Goal: Answer question/provide support: Share knowledge or assist other users

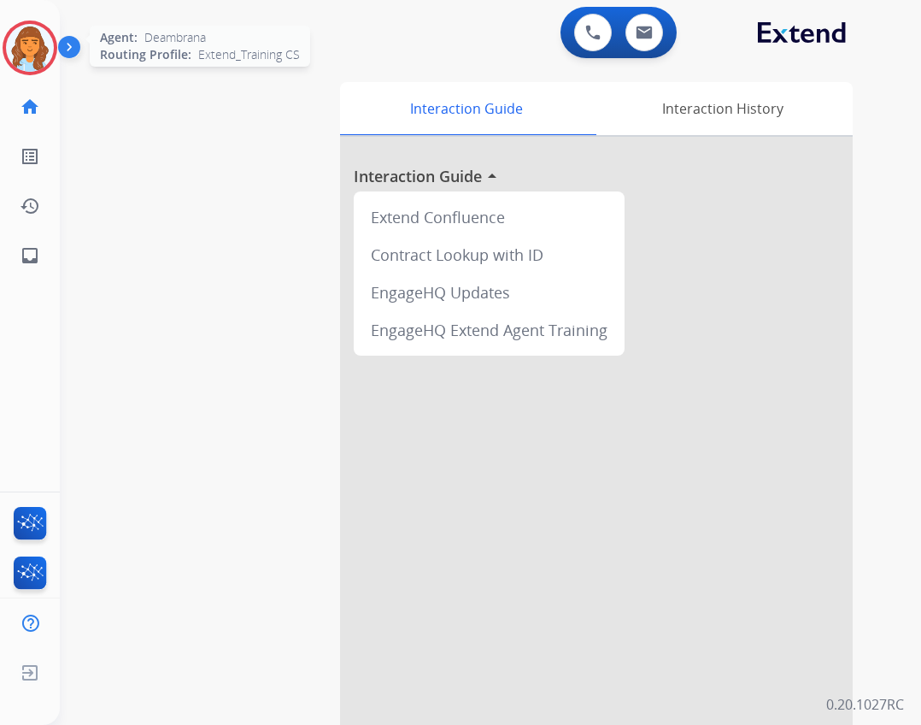
click at [21, 56] on img at bounding box center [30, 48] width 48 height 48
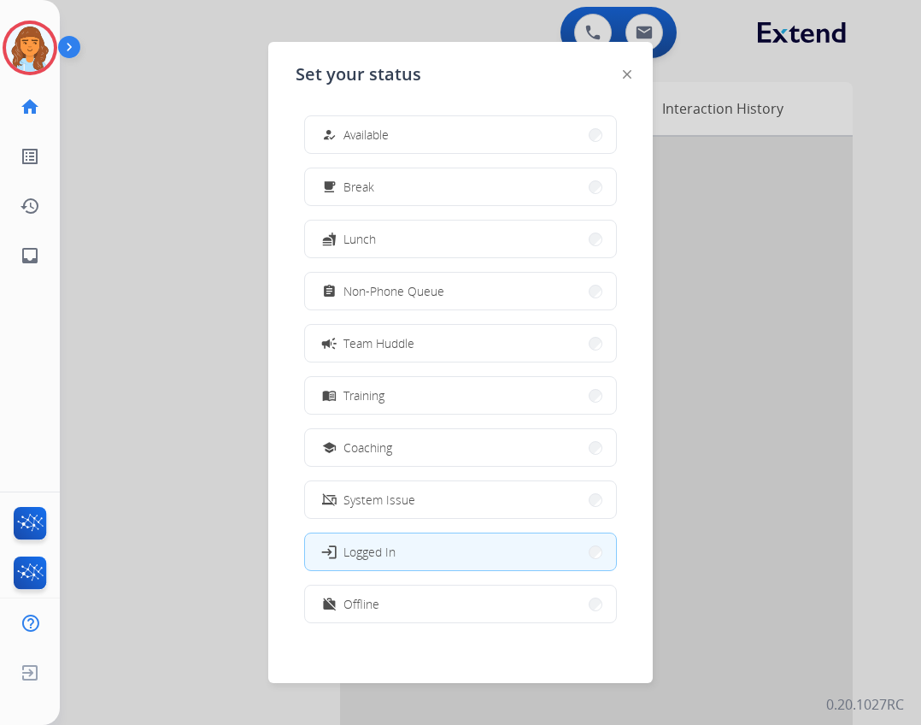
click at [421, 135] on button "how_to_reg Available" at bounding box center [460, 134] width 311 height 37
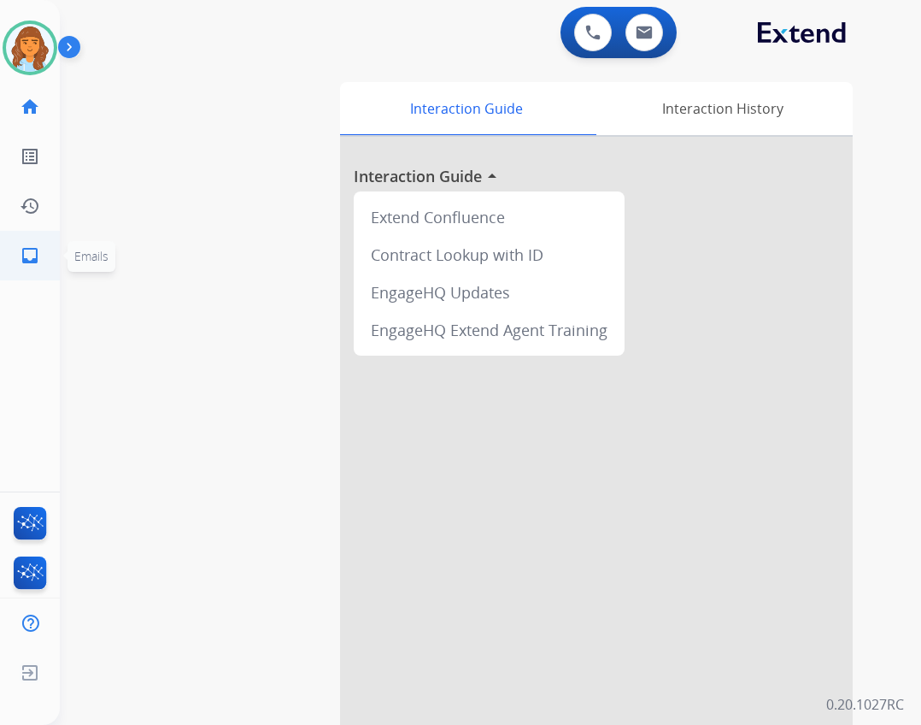
click at [76, 243] on span "Emails" at bounding box center [92, 256] width 48 height 31
click at [54, 259] on ul "inbox Emails Emails" at bounding box center [30, 256] width 60 height 50
click at [44, 263] on link "inbox Emails" at bounding box center [30, 256] width 48 height 48
select select "**********"
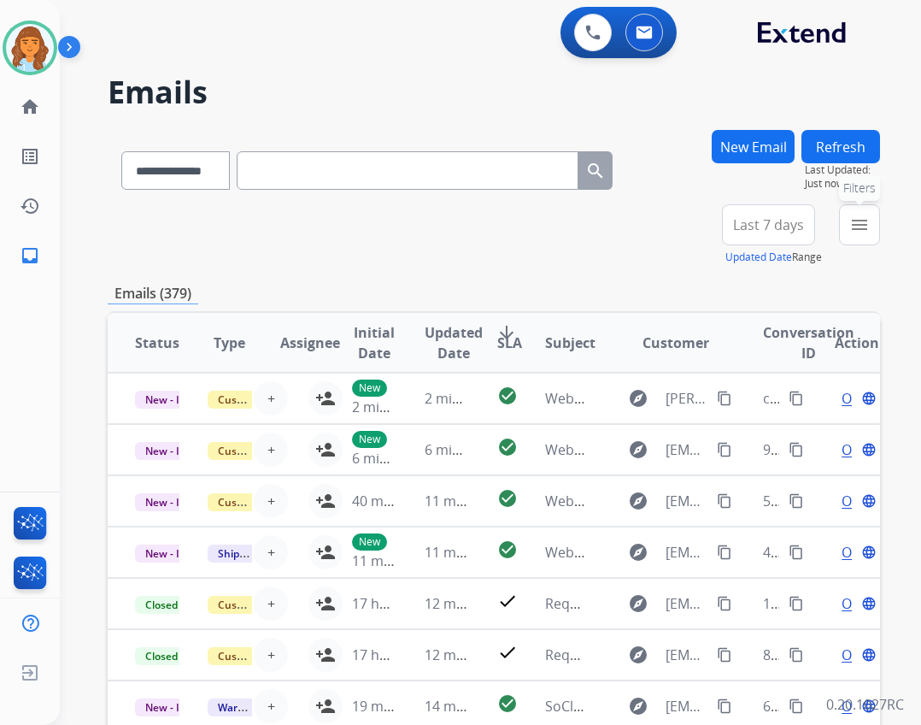
click at [857, 211] on button "menu Filters" at bounding box center [859, 224] width 41 height 41
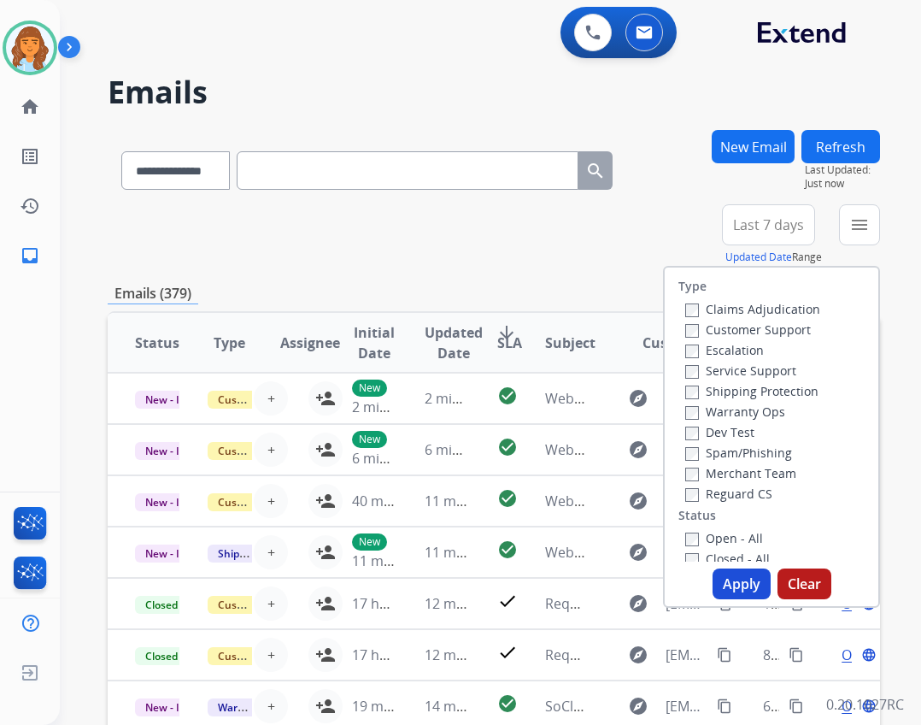
click at [698, 491] on label "Reguard CS" at bounding box center [728, 493] width 87 height 16
click at [739, 329] on label "Customer Support" at bounding box center [748, 329] width 126 height 16
click at [760, 393] on label "Shipping Protection" at bounding box center [751, 391] width 133 height 16
click at [716, 528] on div "Open - All" at bounding box center [774, 537] width 179 height 21
click at [711, 540] on label "Open - All" at bounding box center [724, 538] width 78 height 16
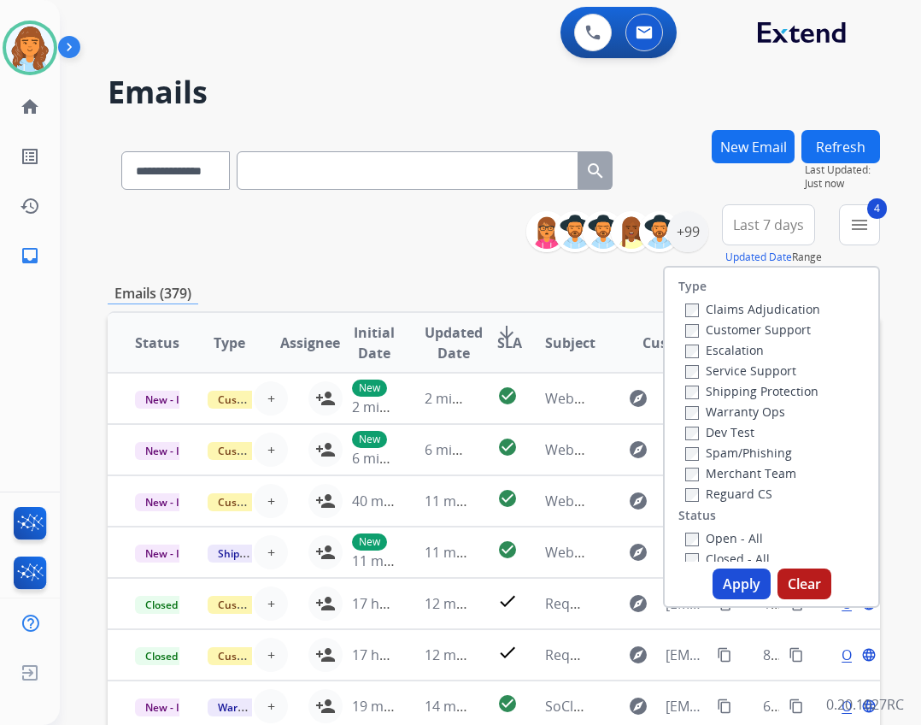
click at [713, 580] on button "Apply" at bounding box center [742, 583] width 58 height 31
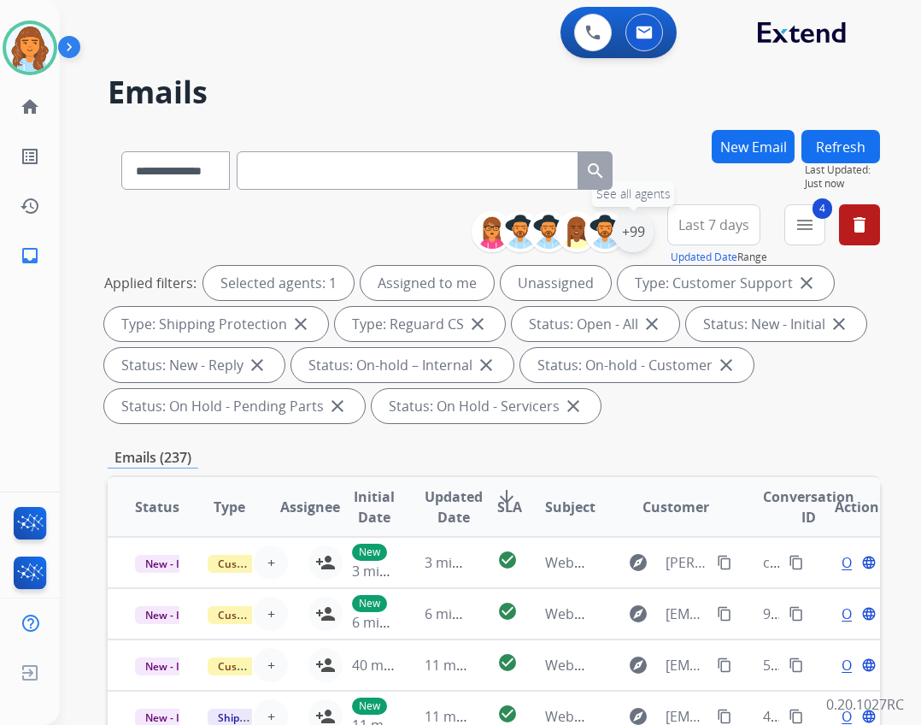
click at [629, 239] on div "+99" at bounding box center [633, 231] width 41 height 41
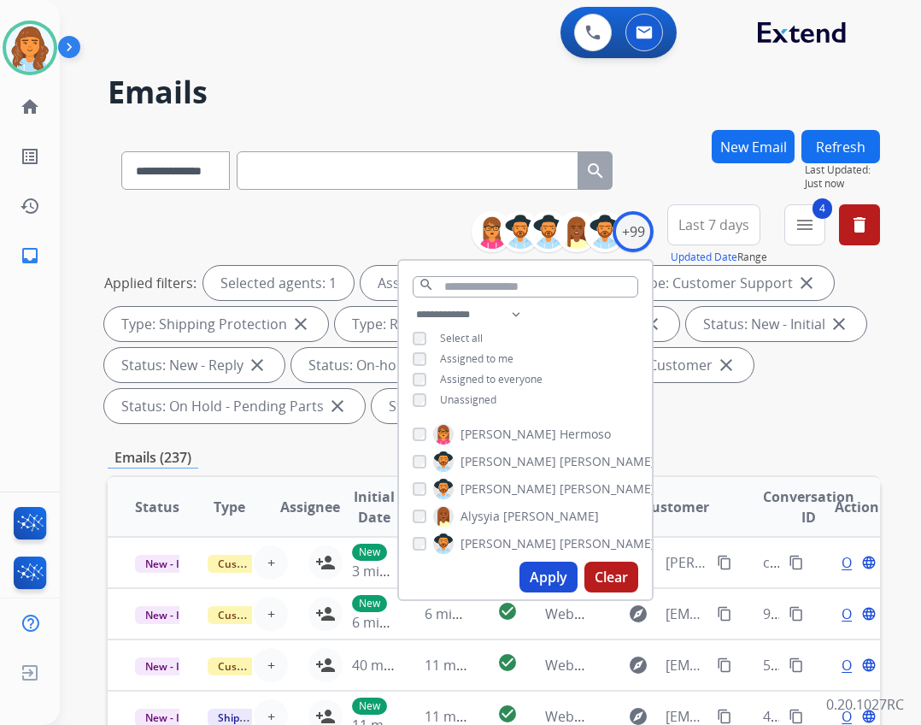
click at [480, 396] on span "Unassigned" at bounding box center [468, 399] width 56 height 15
drag, startPoint x: 540, startPoint y: 574, endPoint x: 518, endPoint y: 567, distance: 23.3
click at [528, 570] on button "Apply" at bounding box center [549, 577] width 58 height 31
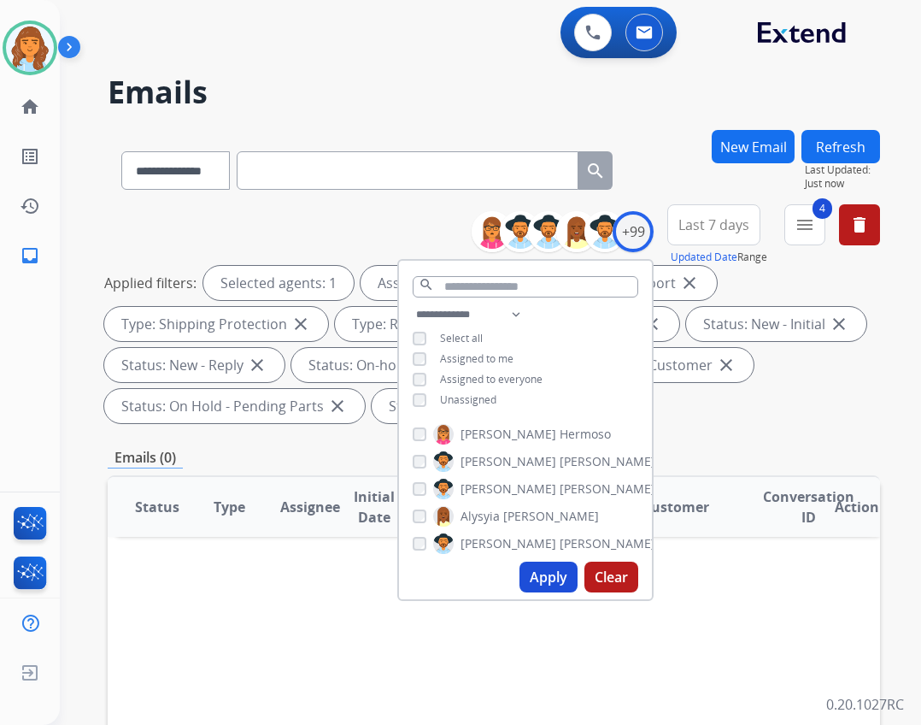
click at [697, 442] on div "**********" at bounding box center [494, 633] width 773 height 1007
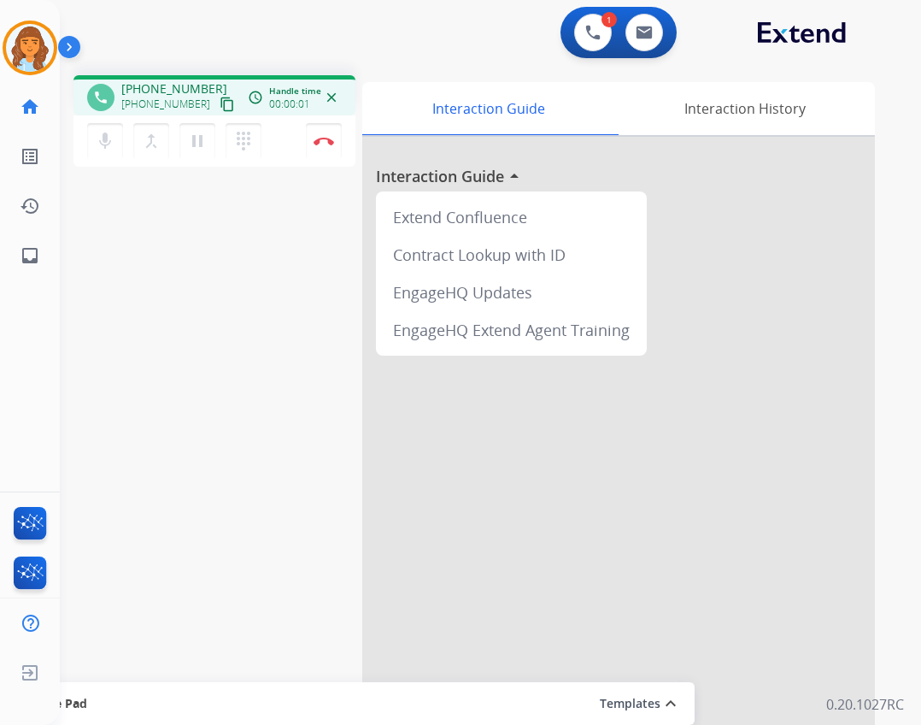
drag, startPoint x: 84, startPoint y: 143, endPoint x: 84, endPoint y: 152, distance: 9.4
click at [84, 144] on div "mic Mute merge_type Bridge pause Hold dialpad Dialpad Disconnect" at bounding box center [215, 140] width 282 height 51
click at [94, 155] on button "mic Mute" at bounding box center [105, 141] width 36 height 36
click at [28, 276] on link "inbox Emails" at bounding box center [30, 256] width 48 height 48
select select "**********"
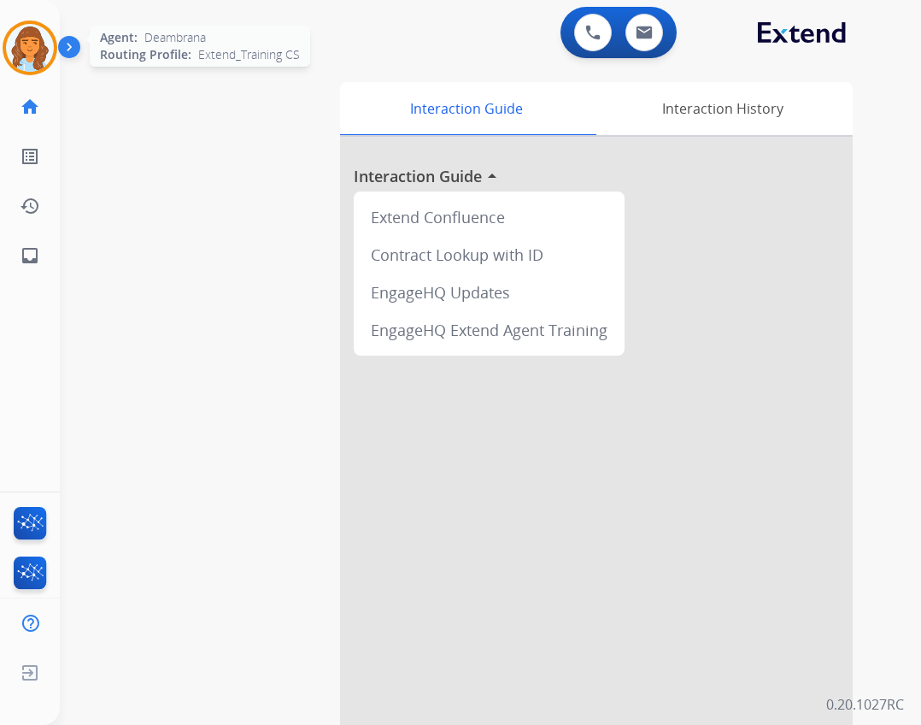
click at [27, 37] on img at bounding box center [30, 48] width 48 height 48
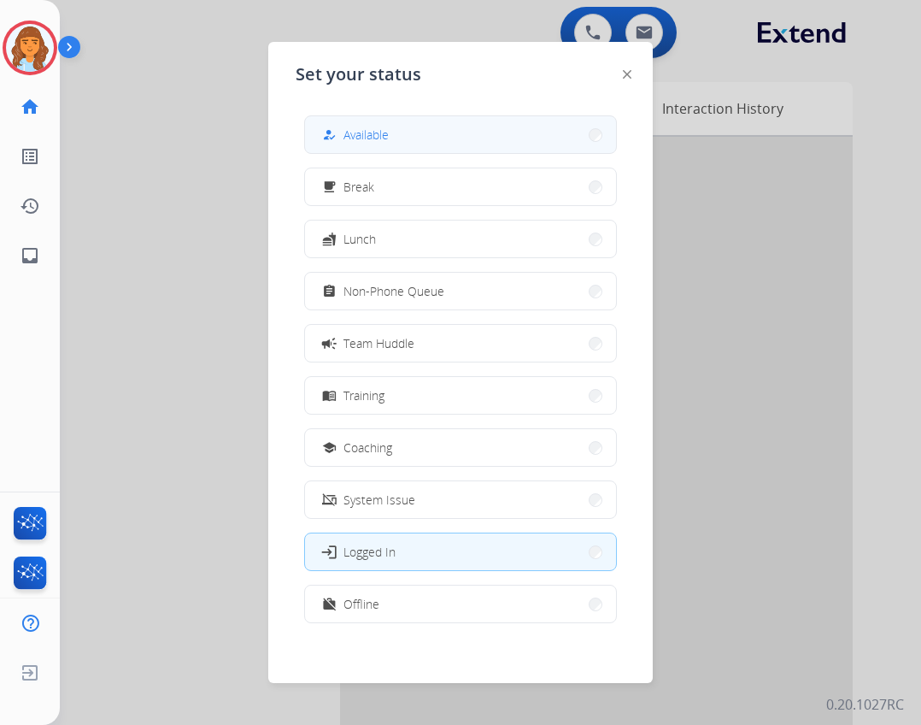
click at [370, 140] on span "Available" at bounding box center [366, 135] width 45 height 18
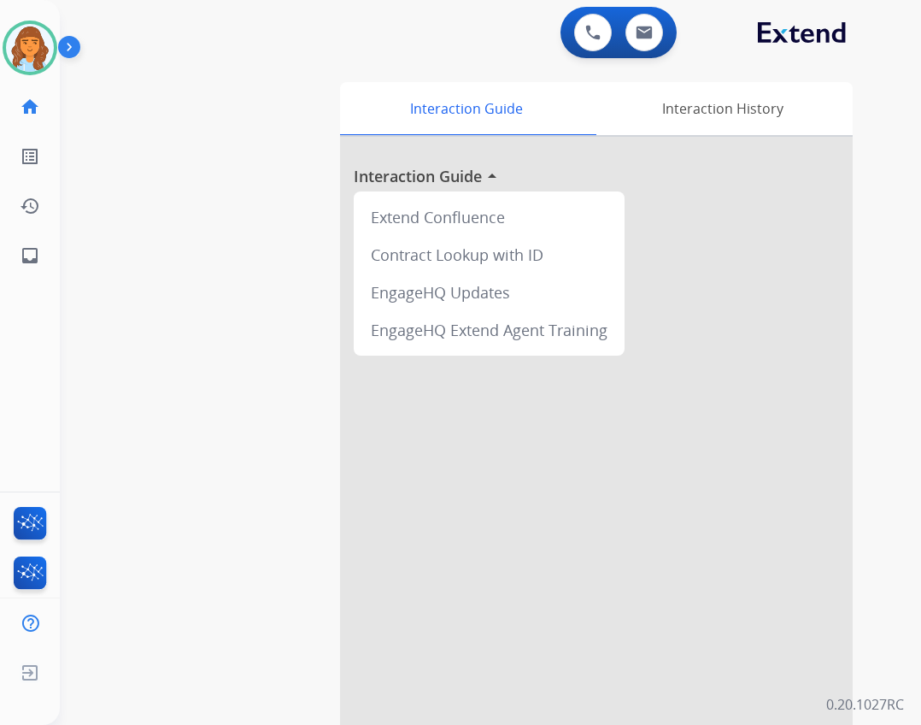
click at [73, 47] on img at bounding box center [72, 50] width 29 height 32
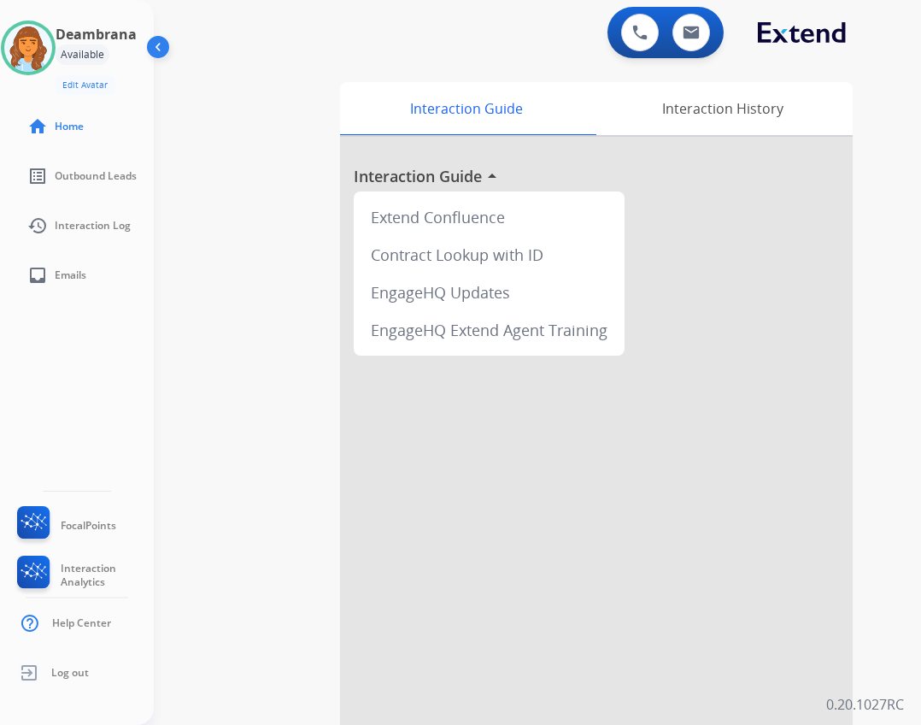
click at [278, 184] on div "swap_horiz Break voice bridge close_fullscreen Connect 3-Way Call merge_type Se…" at bounding box center [517, 418] width 727 height 713
click at [334, 526] on div "swap_horiz Break voice bridge close_fullscreen Connect 3-Way Call merge_type Se…" at bounding box center [517, 418] width 727 height 713
click at [240, 109] on div "swap_horiz Break voice bridge close_fullscreen Connect 3-Way Call merge_type Se…" at bounding box center [517, 418] width 727 height 713
click at [173, 58] on img at bounding box center [160, 50] width 32 height 32
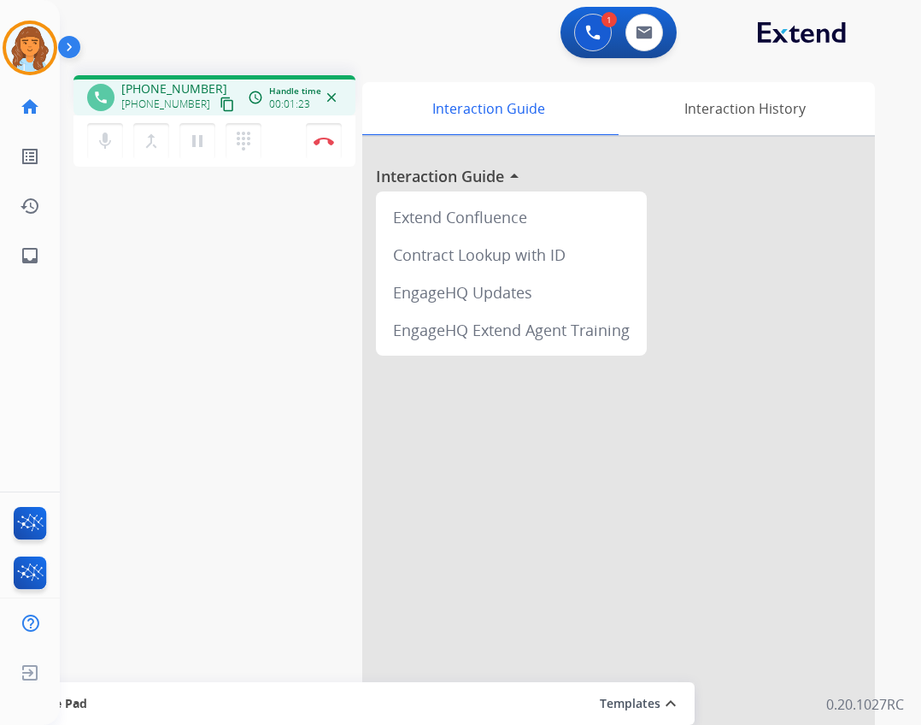
click at [220, 105] on mat-icon "content_copy" at bounding box center [227, 104] width 15 height 15
click at [312, 131] on button "Disconnect" at bounding box center [324, 141] width 36 height 36
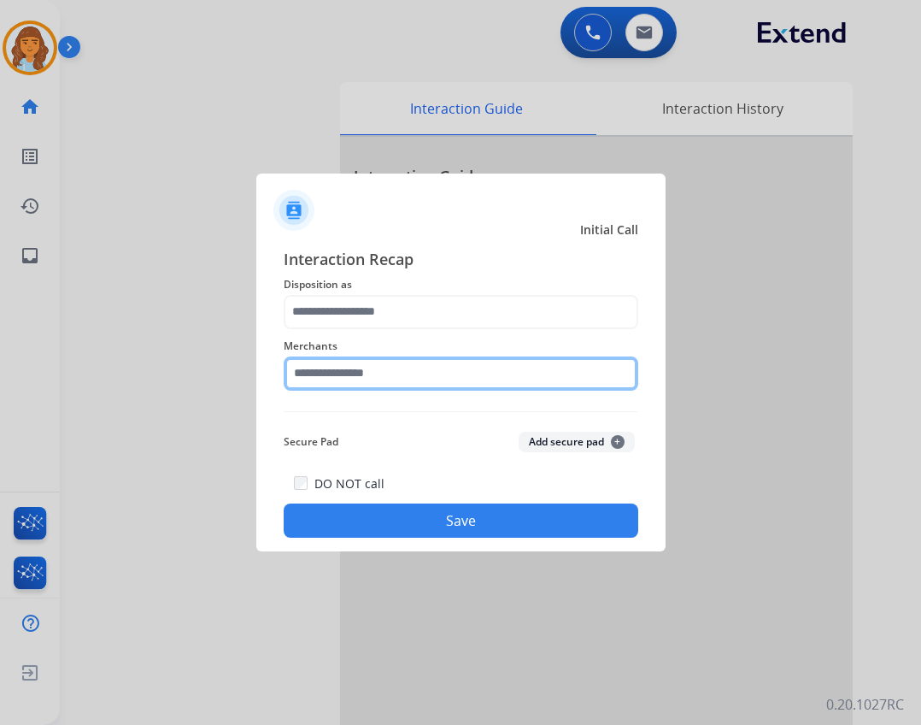
click at [354, 379] on input "text" at bounding box center [461, 373] width 355 height 34
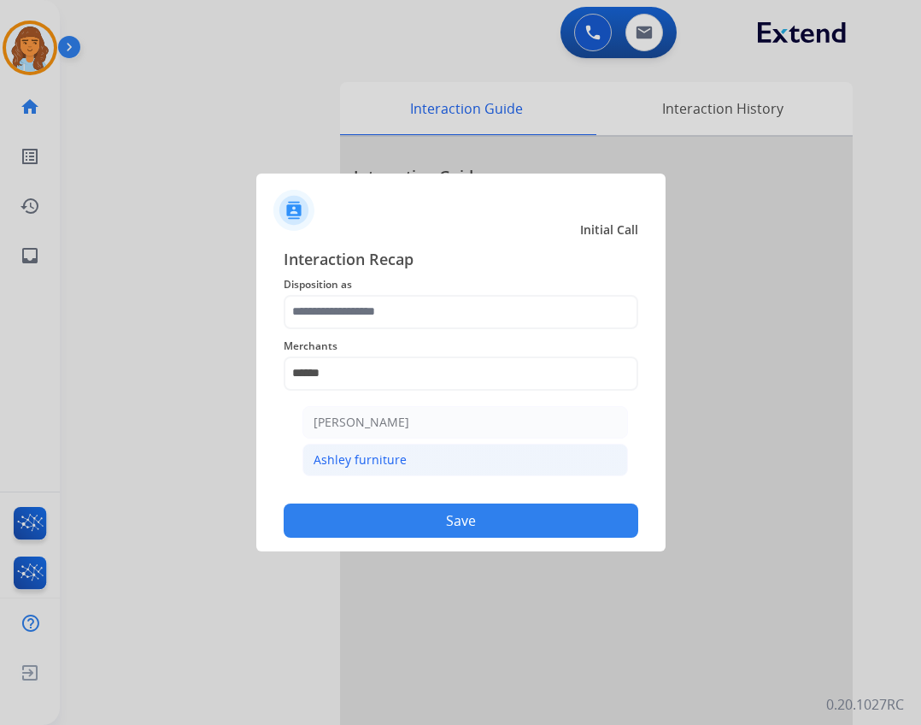
click at [322, 473] on li "Ashley furniture" at bounding box center [466, 460] width 326 height 32
type input "**********"
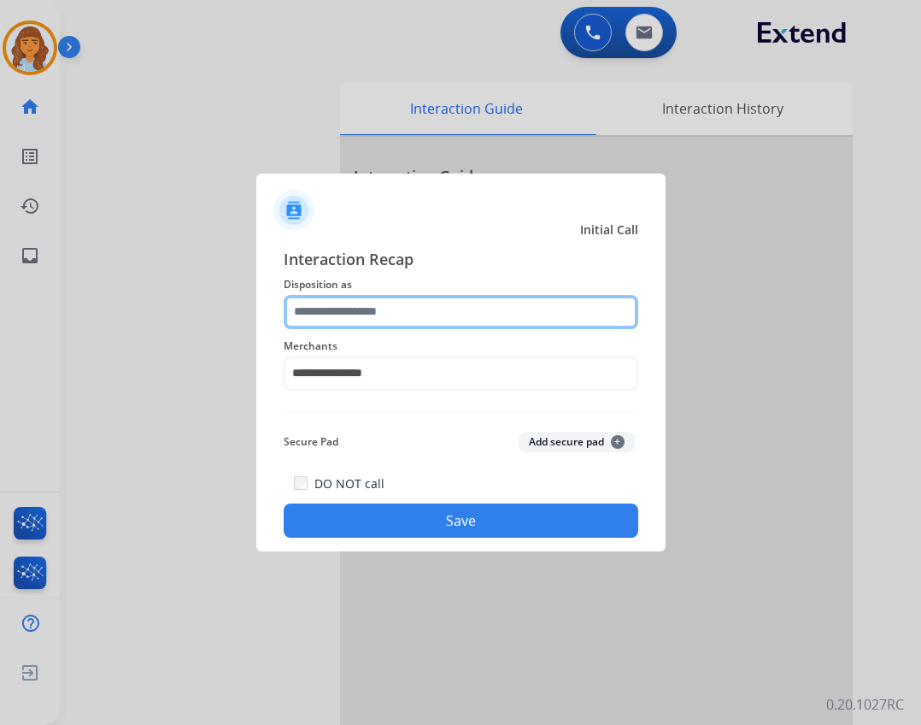
click at [334, 322] on input "text" at bounding box center [461, 312] width 355 height 34
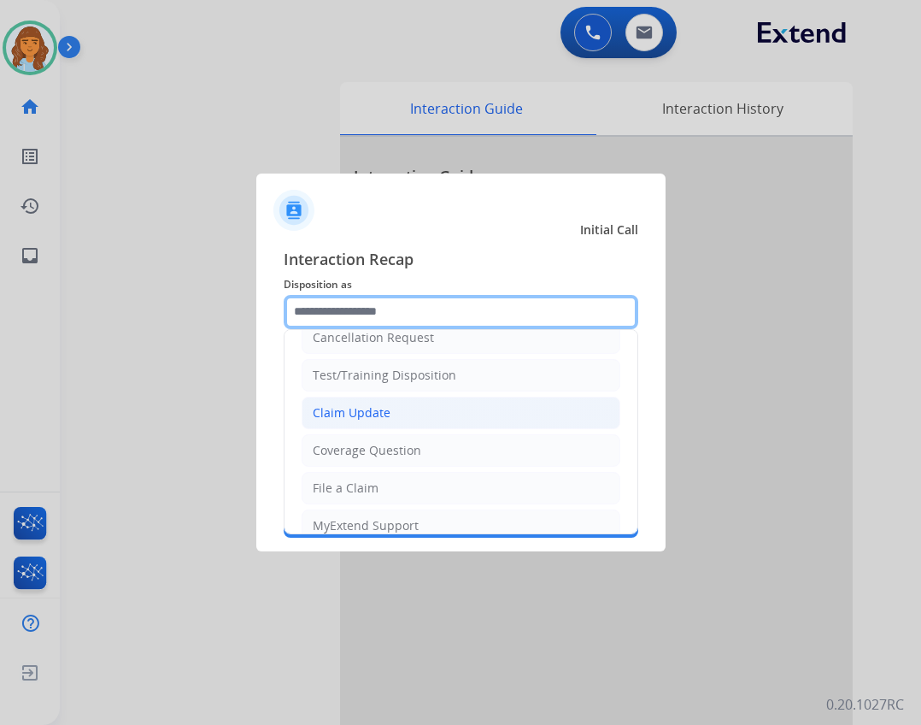
scroll to position [10, 0]
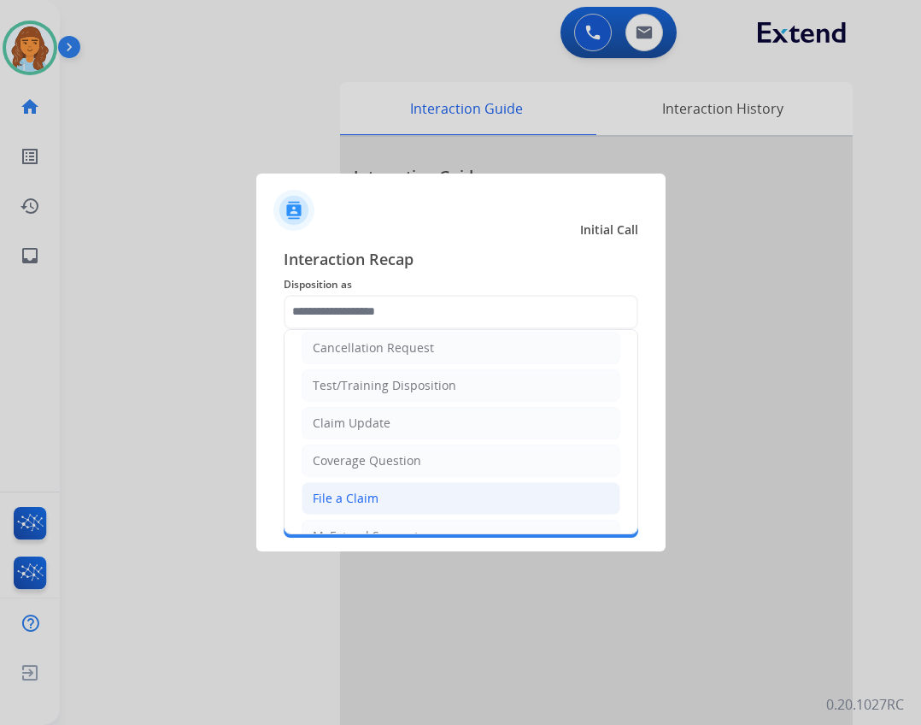
click at [385, 491] on li "File a Claim" at bounding box center [461, 498] width 319 height 32
type input "**********"
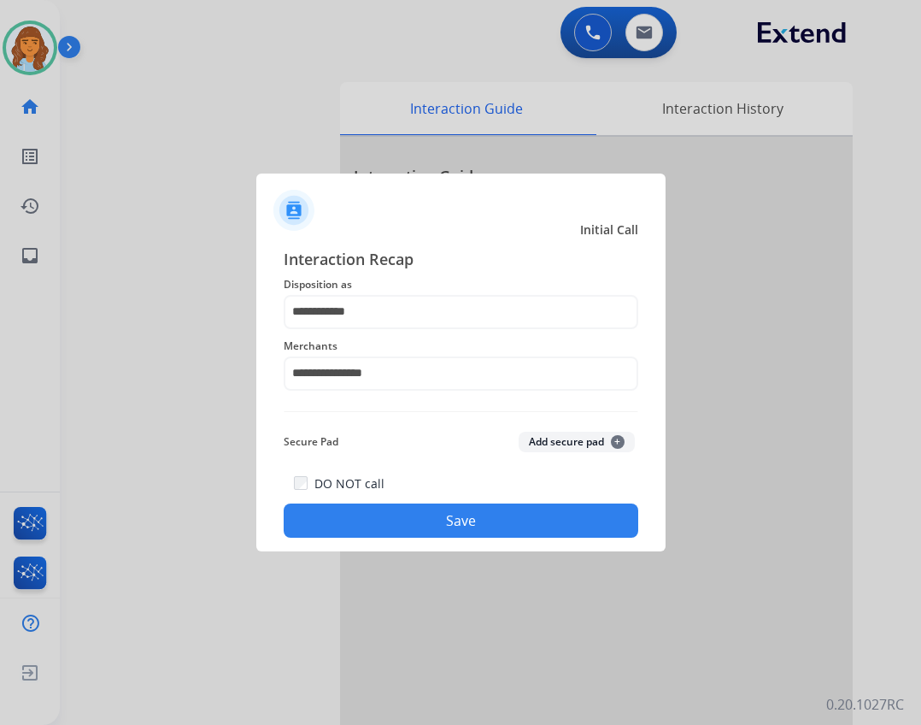
click at [381, 524] on button "Save" at bounding box center [461, 520] width 355 height 34
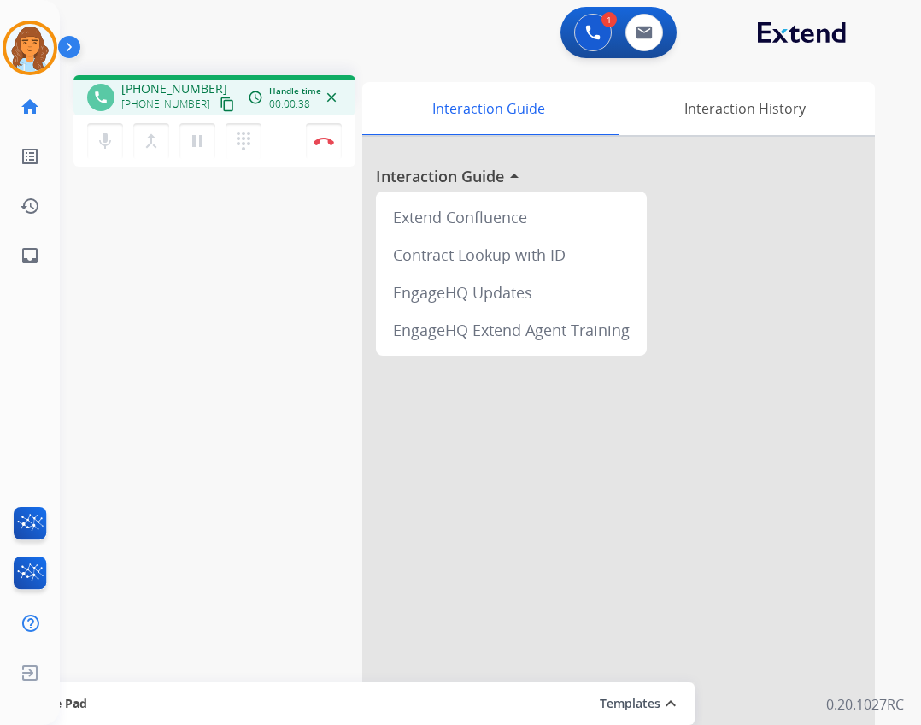
click at [217, 103] on button "content_copy" at bounding box center [227, 104] width 21 height 21
click at [328, 147] on button "Disconnect" at bounding box center [324, 141] width 36 height 36
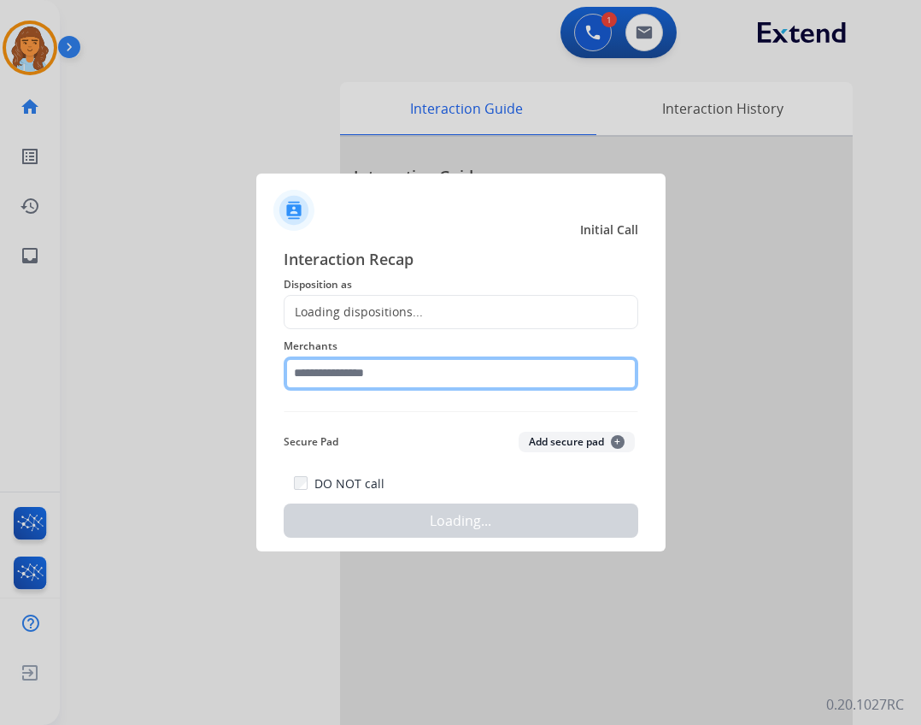
click at [360, 372] on input "text" at bounding box center [461, 373] width 355 height 34
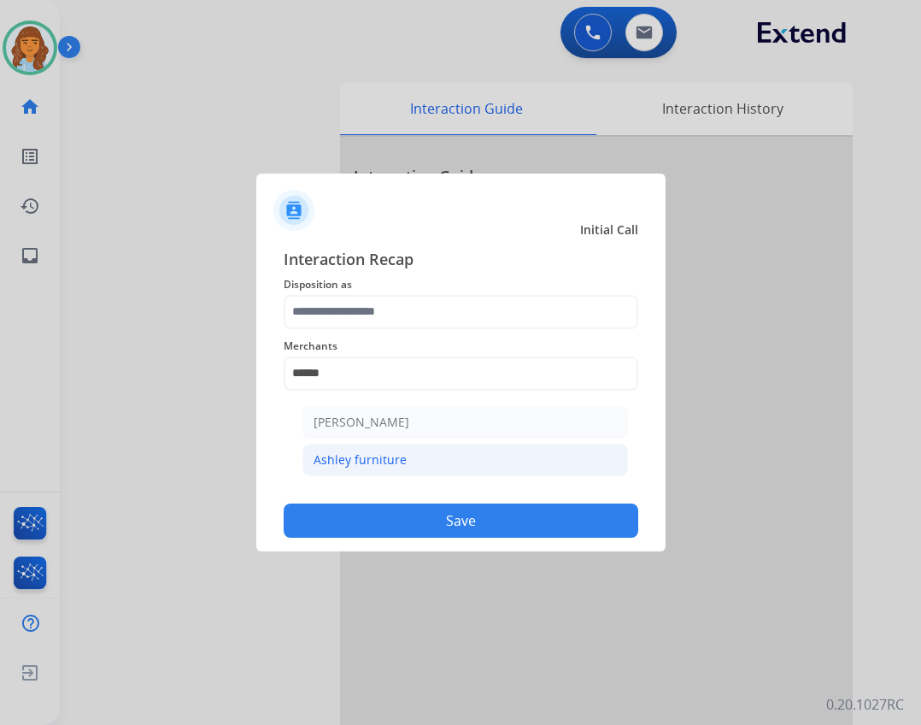
click at [359, 460] on div "Ashley furniture" at bounding box center [360, 459] width 93 height 17
type input "**********"
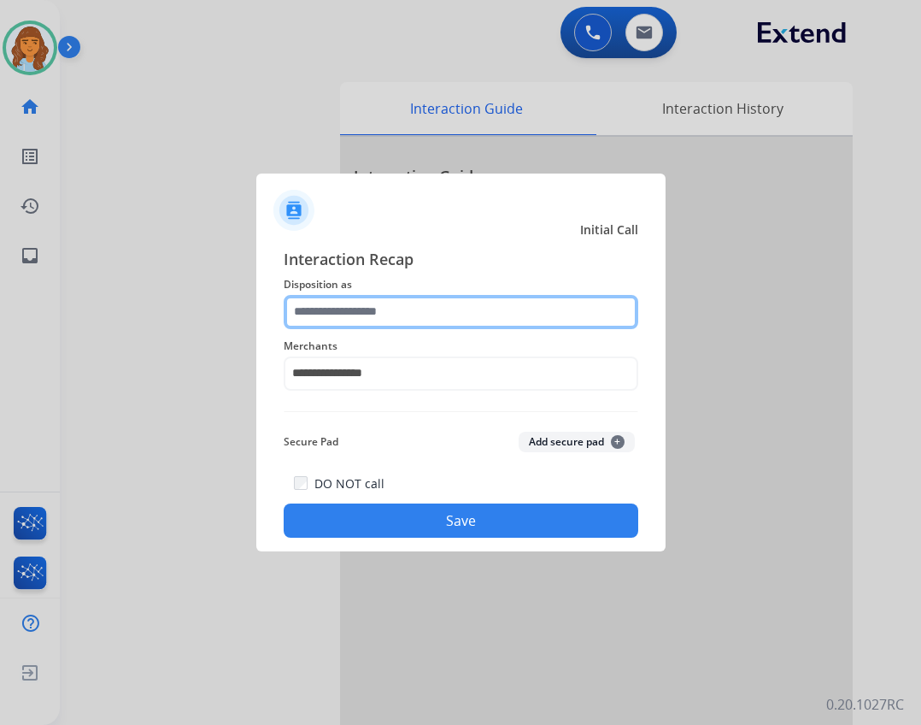
click at [509, 323] on input "text" at bounding box center [461, 312] width 355 height 34
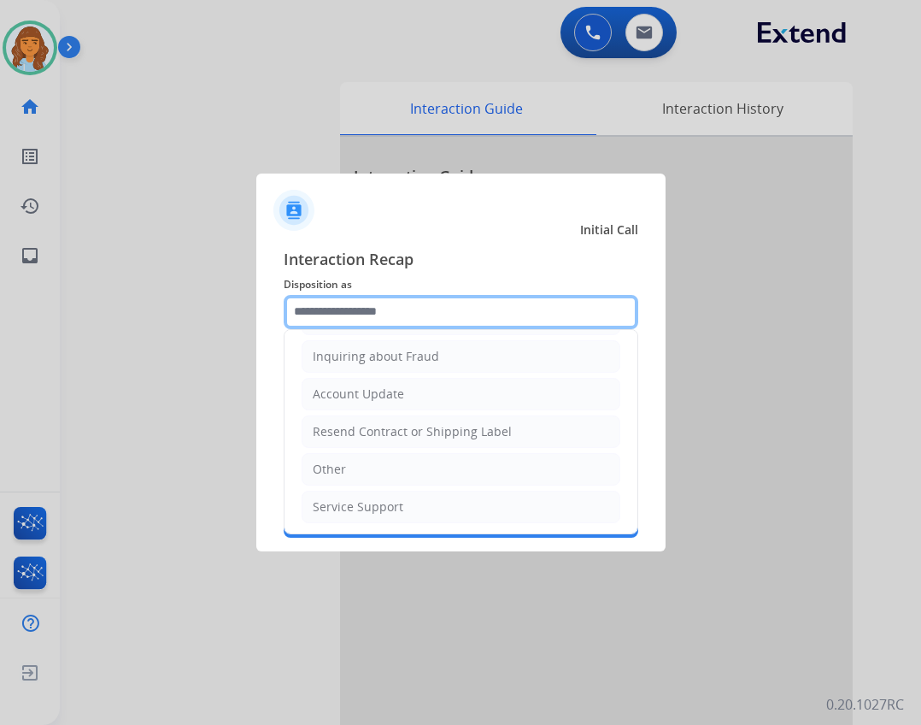
scroll to position [267, 0]
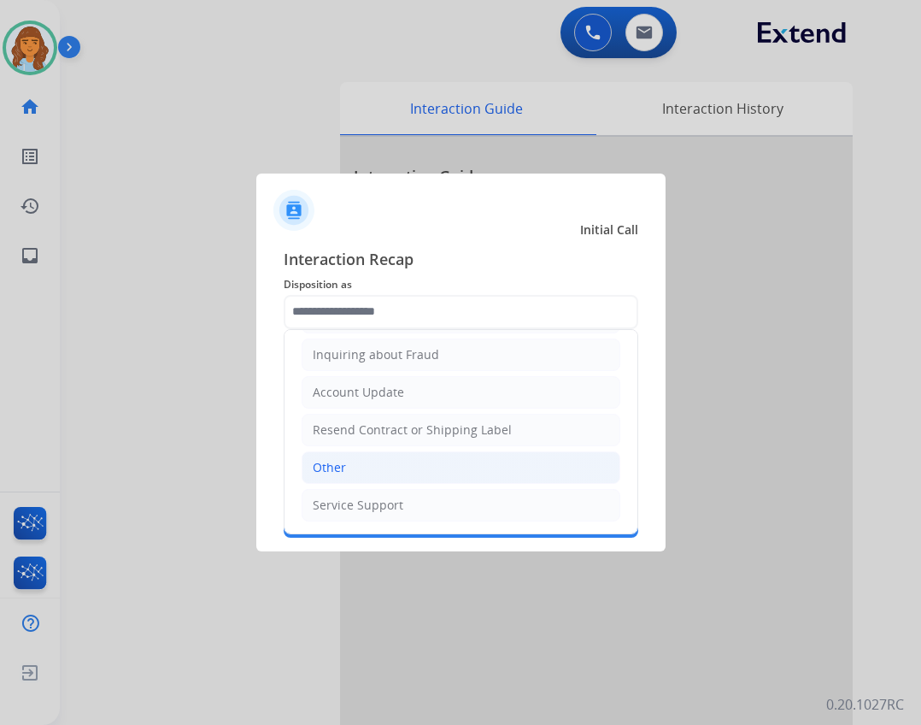
click at [341, 471] on div "Other" at bounding box center [329, 467] width 33 height 17
type input "*****"
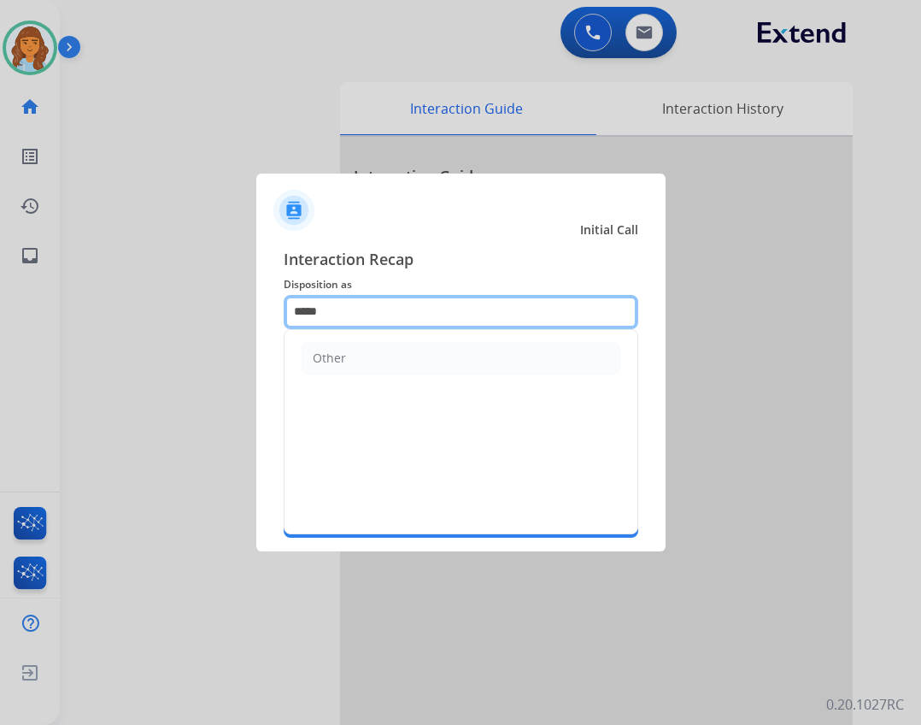
drag, startPoint x: 374, startPoint y: 321, endPoint x: 231, endPoint y: 301, distance: 145.1
click at [0, 301] on app-contact-recap-modal "**********" at bounding box center [0, 362] width 0 height 725
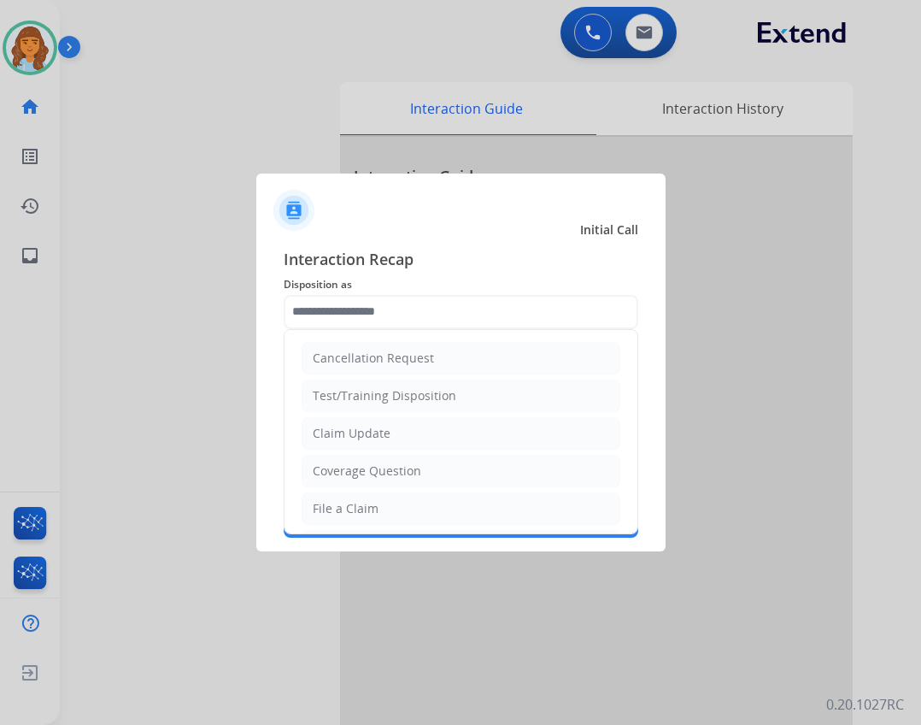
click at [338, 434] on div "Claim Update" at bounding box center [352, 433] width 78 height 17
type input "**********"
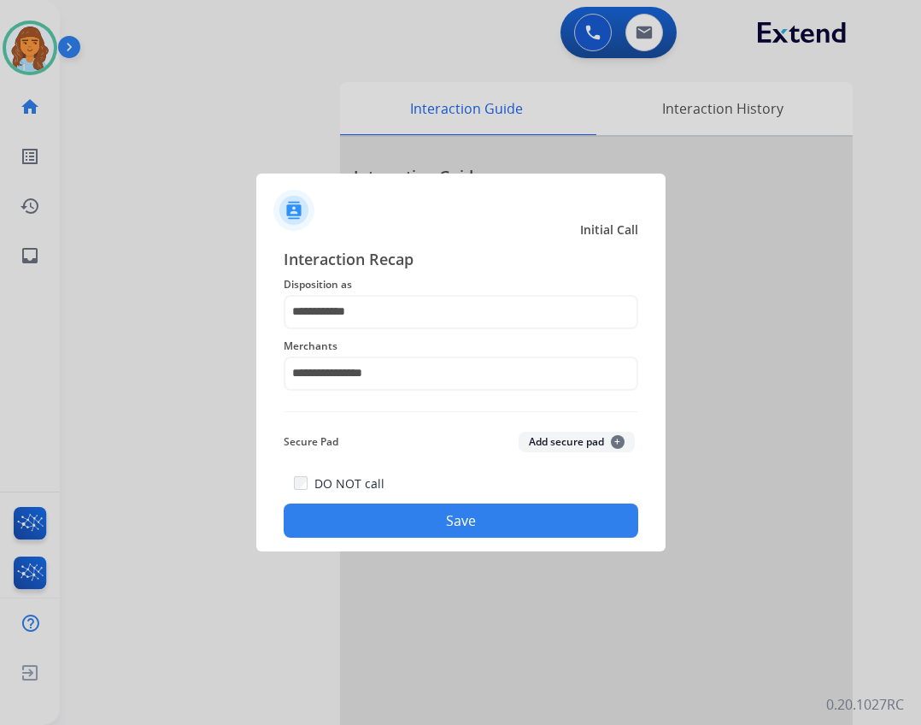
click at [374, 509] on button "Save" at bounding box center [461, 520] width 355 height 34
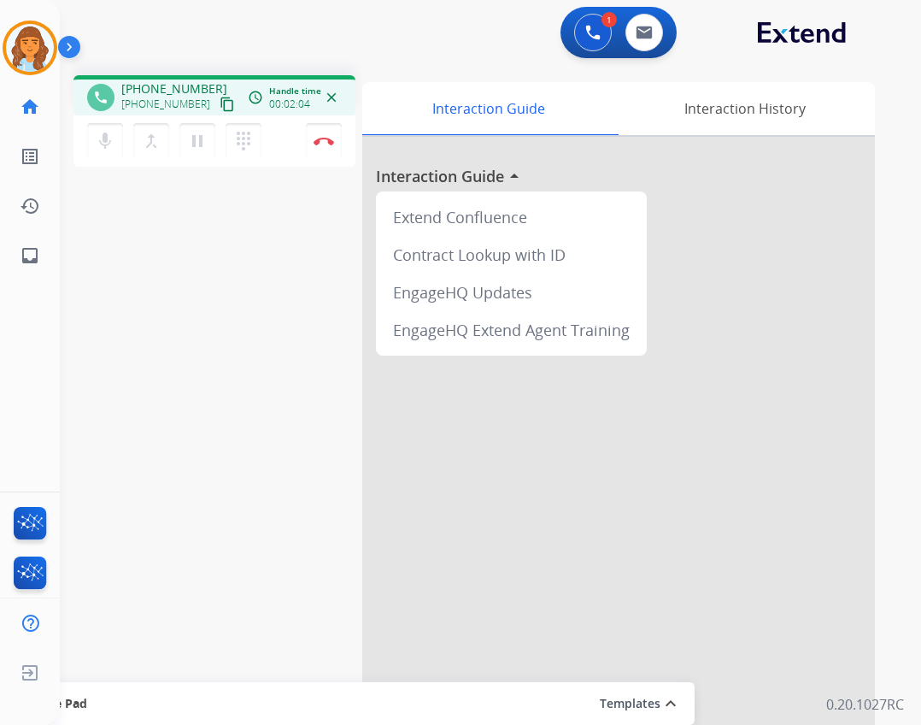
click at [217, 98] on button "content_copy" at bounding box center [227, 104] width 21 height 21
click at [220, 107] on mat-icon "content_copy" at bounding box center [227, 104] width 15 height 15
click at [327, 150] on button "Disconnect" at bounding box center [324, 141] width 36 height 36
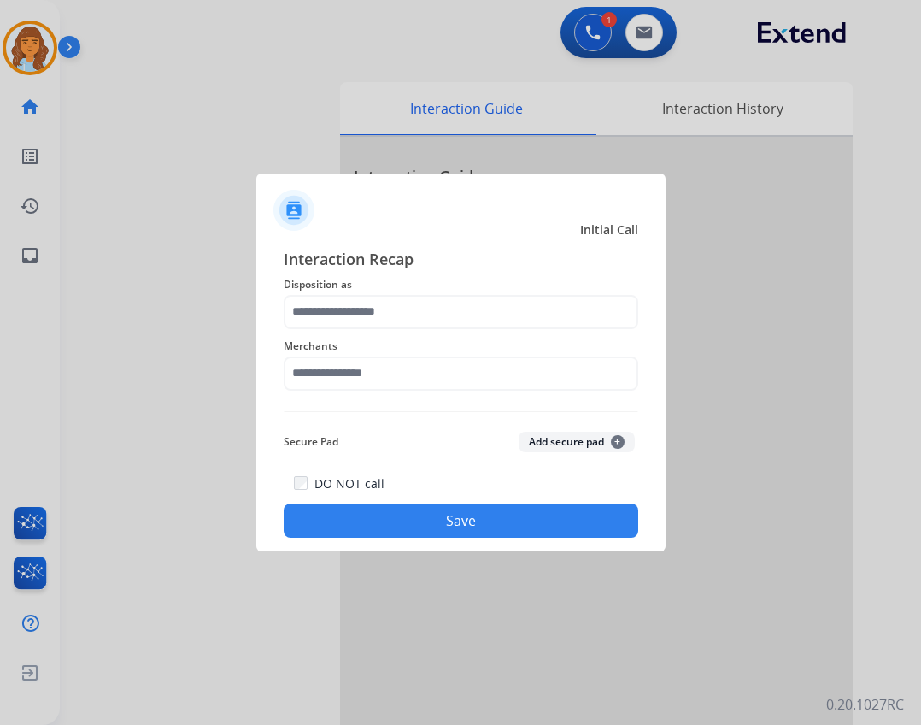
click at [329, 428] on div "Secure Pad Add secure pad +" at bounding box center [461, 442] width 355 height 34
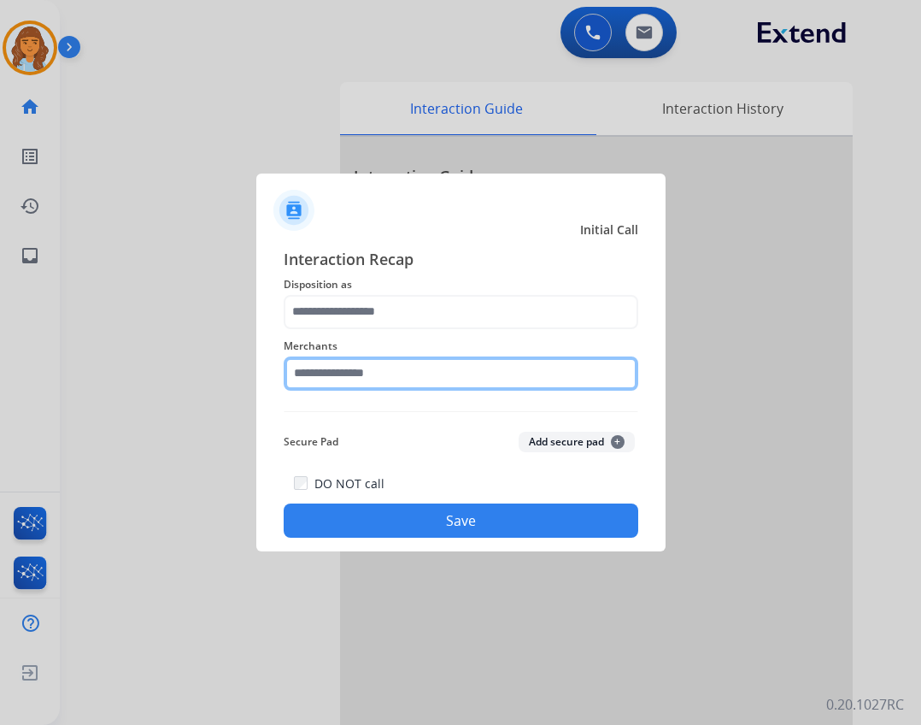
click at [332, 374] on input "text" at bounding box center [461, 373] width 355 height 34
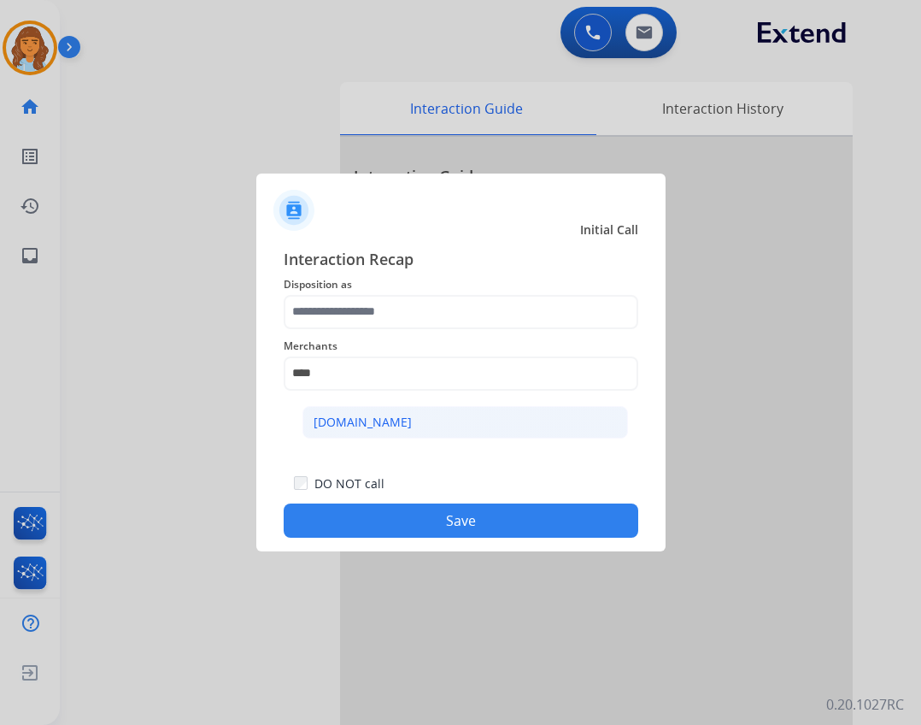
click at [455, 434] on li "Carparts.com" at bounding box center [466, 422] width 326 height 32
type input "**********"
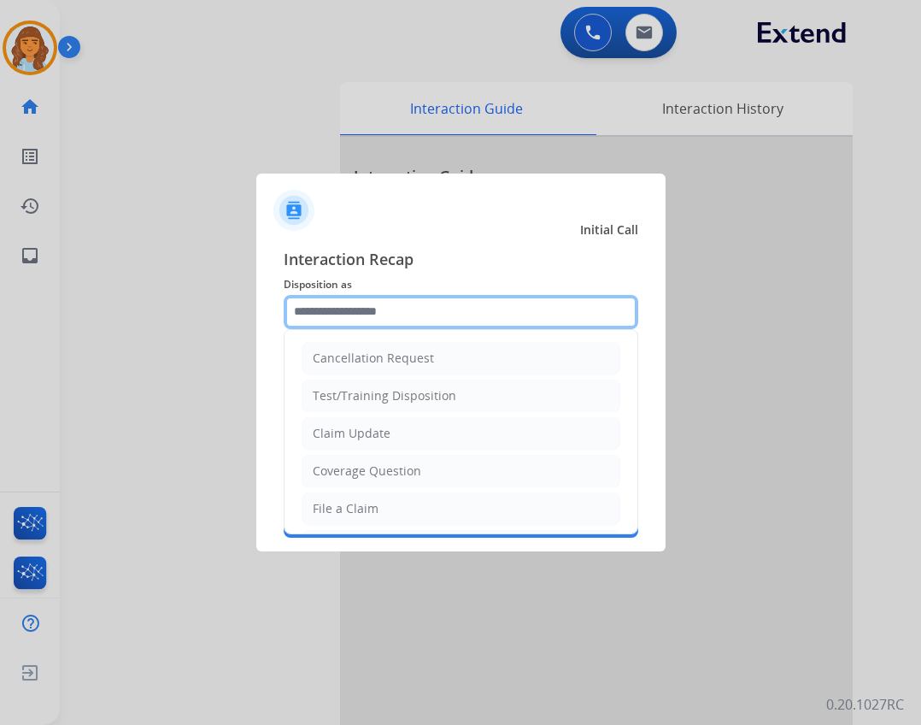
drag, startPoint x: 419, startPoint y: 316, endPoint x: 420, endPoint y: 332, distance: 15.4
click at [420, 317] on input "text" at bounding box center [461, 312] width 355 height 34
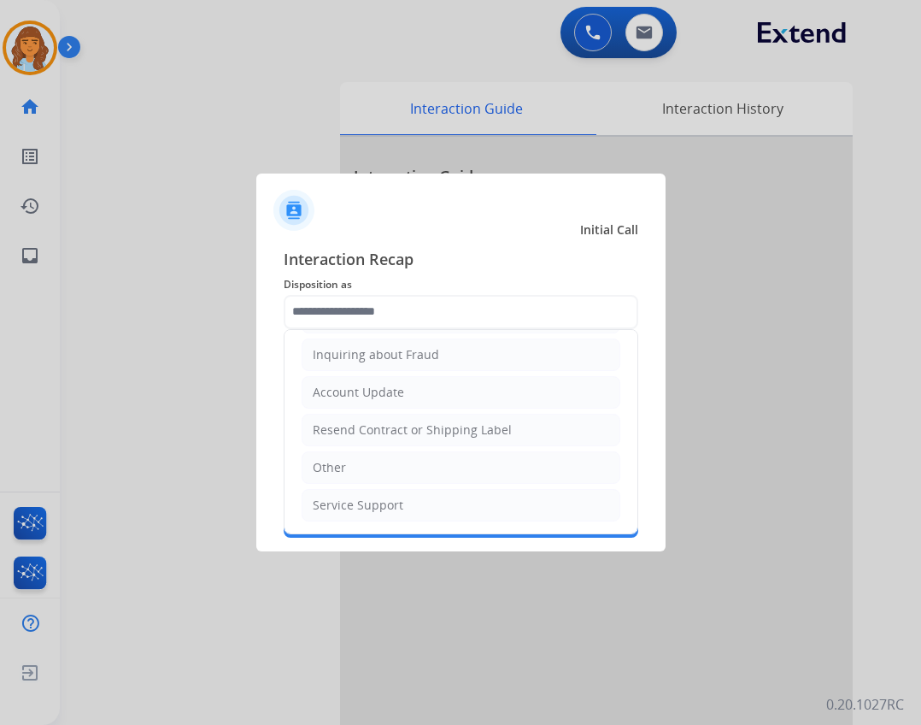
click at [459, 479] on li "Other" at bounding box center [461, 467] width 319 height 32
type input "*****"
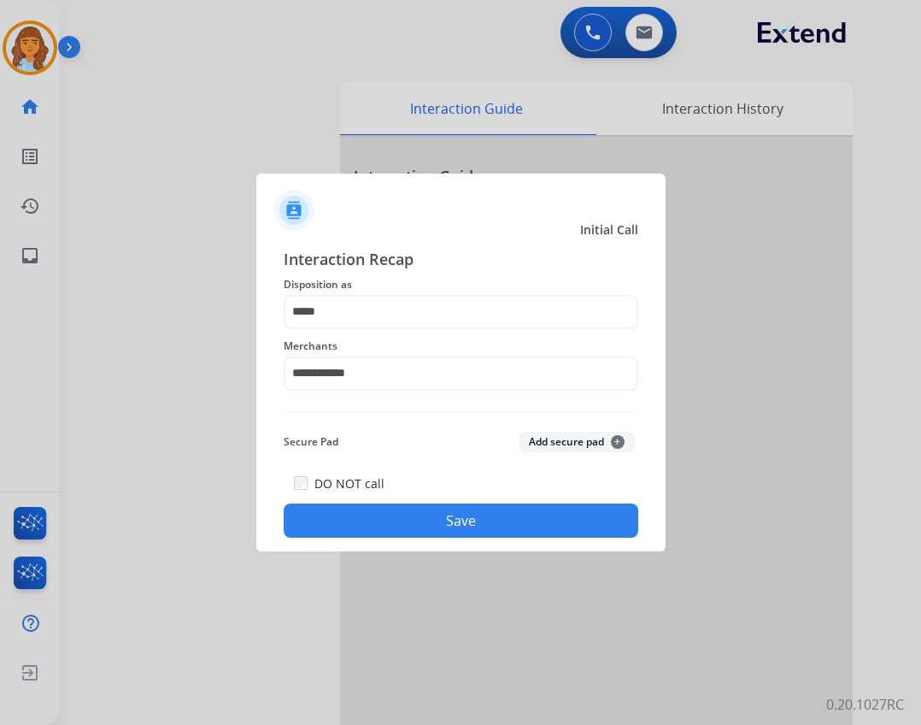
click at [462, 506] on div "DO NOT call Save" at bounding box center [461, 505] width 355 height 65
click at [474, 521] on button "Save" at bounding box center [461, 520] width 355 height 34
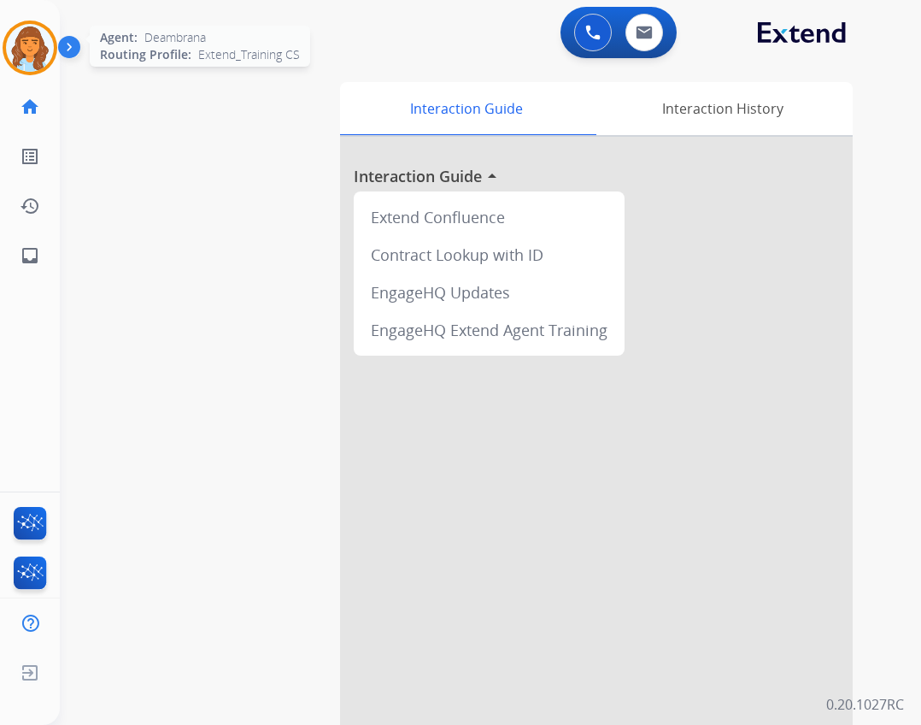
click at [50, 58] on img at bounding box center [30, 48] width 48 height 48
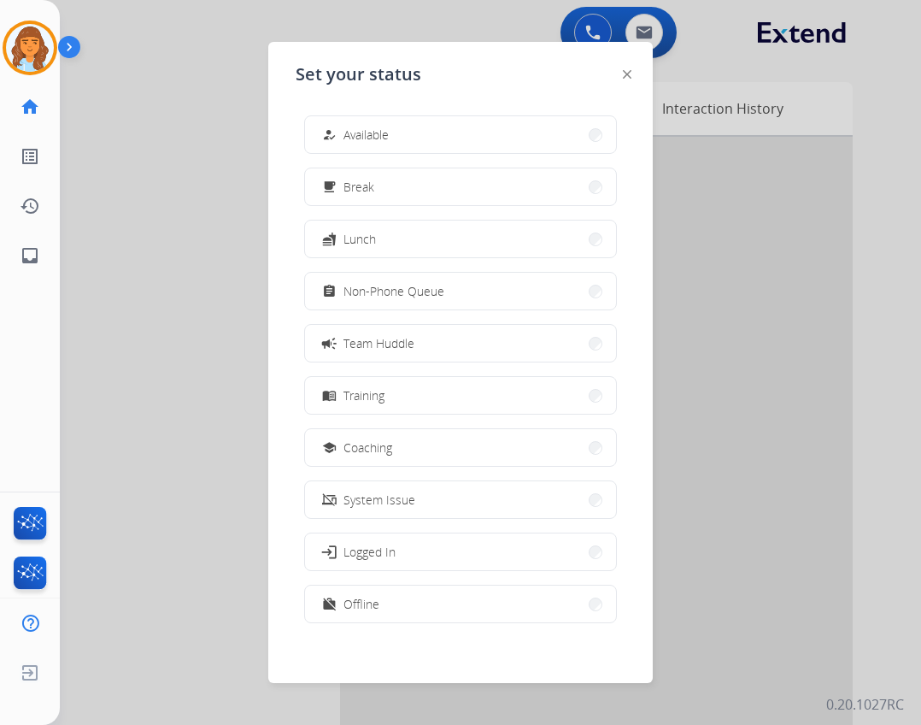
drag, startPoint x: 363, startPoint y: 126, endPoint x: 356, endPoint y: 132, distance: 9.7
click at [360, 128] on span "Available" at bounding box center [366, 135] width 45 height 18
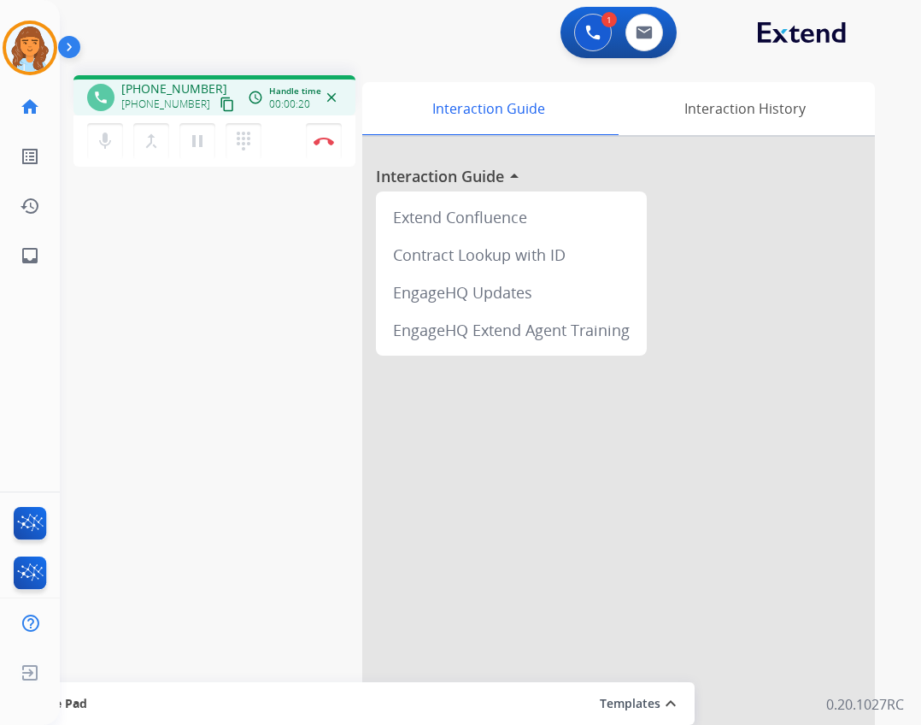
click at [220, 107] on mat-icon "content_copy" at bounding box center [227, 104] width 15 height 15
click at [330, 143] on img at bounding box center [324, 141] width 21 height 9
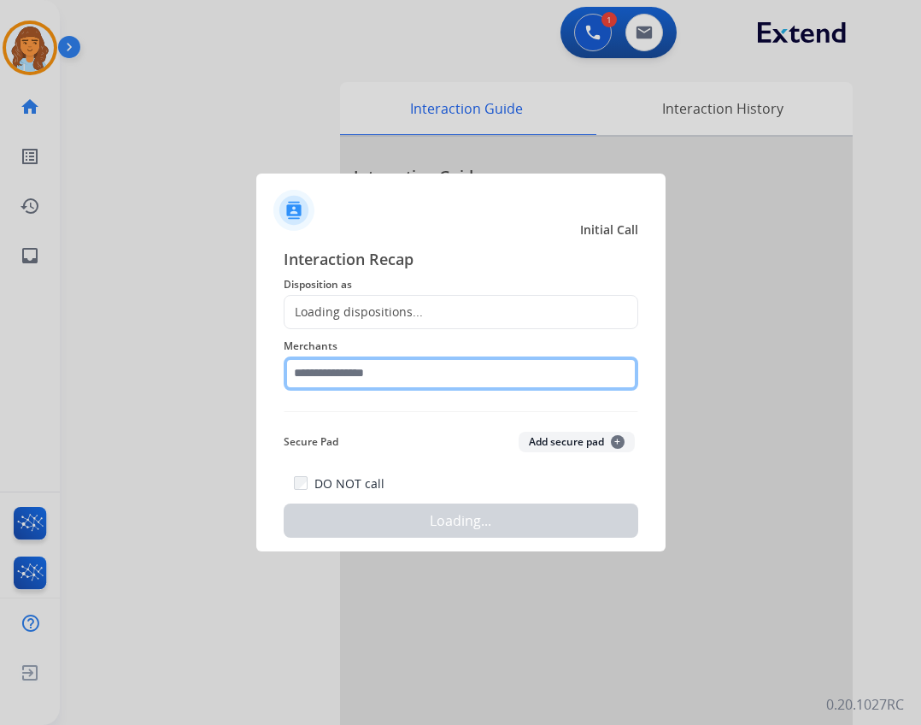
click at [354, 389] on input "text" at bounding box center [461, 373] width 355 height 34
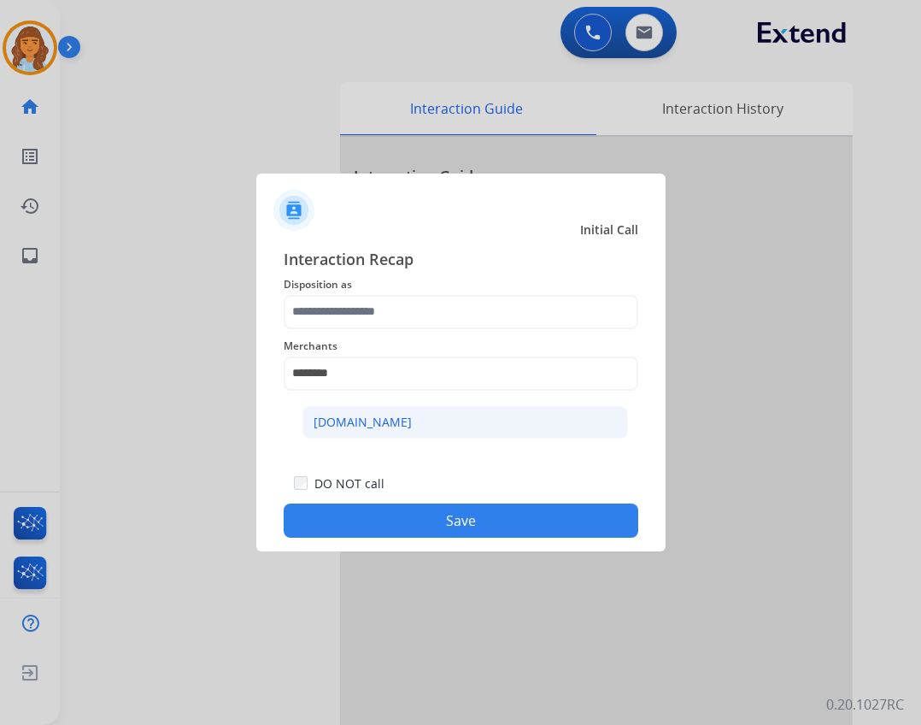
click at [426, 410] on li "Carparts.com" at bounding box center [466, 422] width 326 height 32
type input "**********"
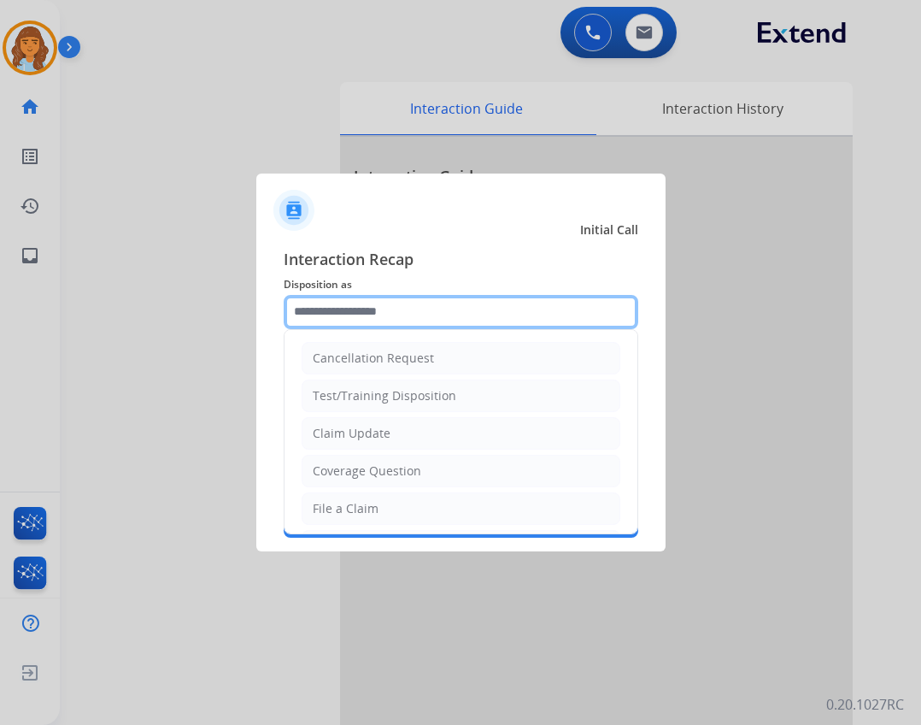
click at [450, 317] on input "text" at bounding box center [461, 312] width 355 height 34
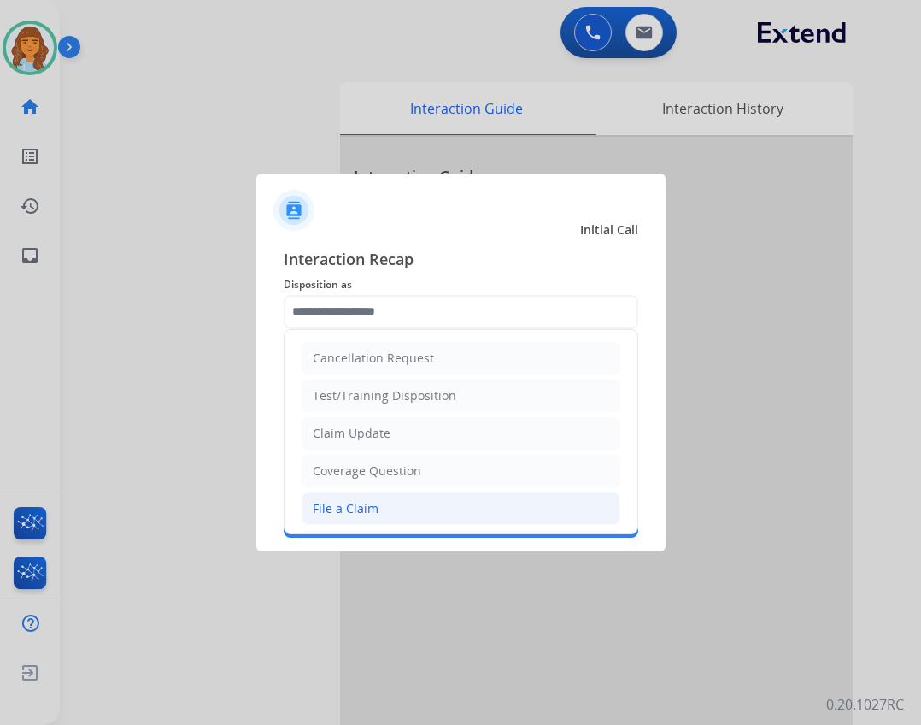
click at [436, 520] on li "File a Claim" at bounding box center [461, 508] width 319 height 32
type input "**********"
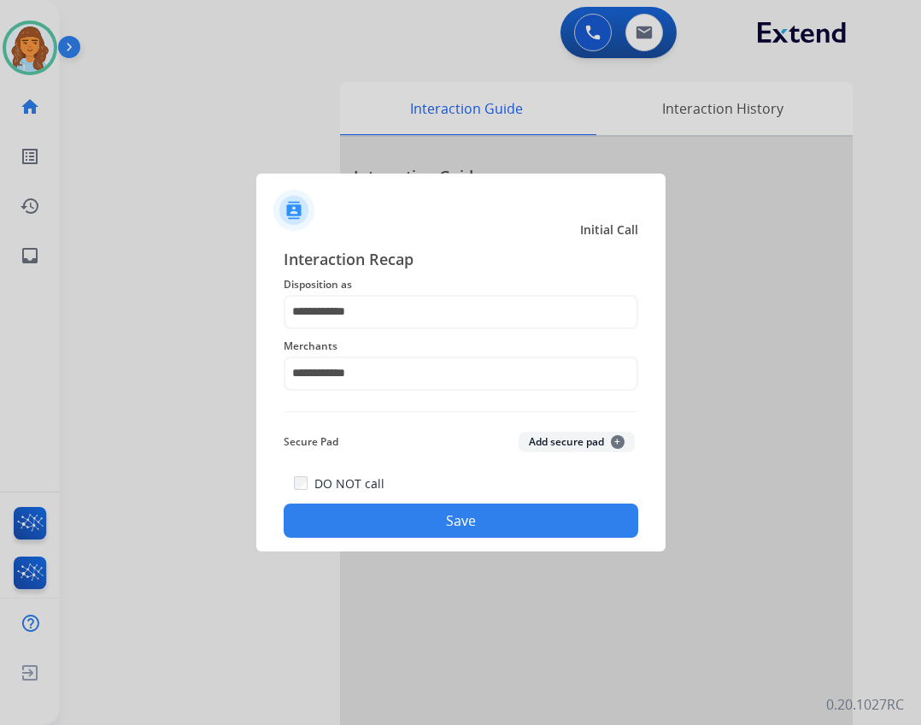
click at [418, 517] on button "Save" at bounding box center [461, 520] width 355 height 34
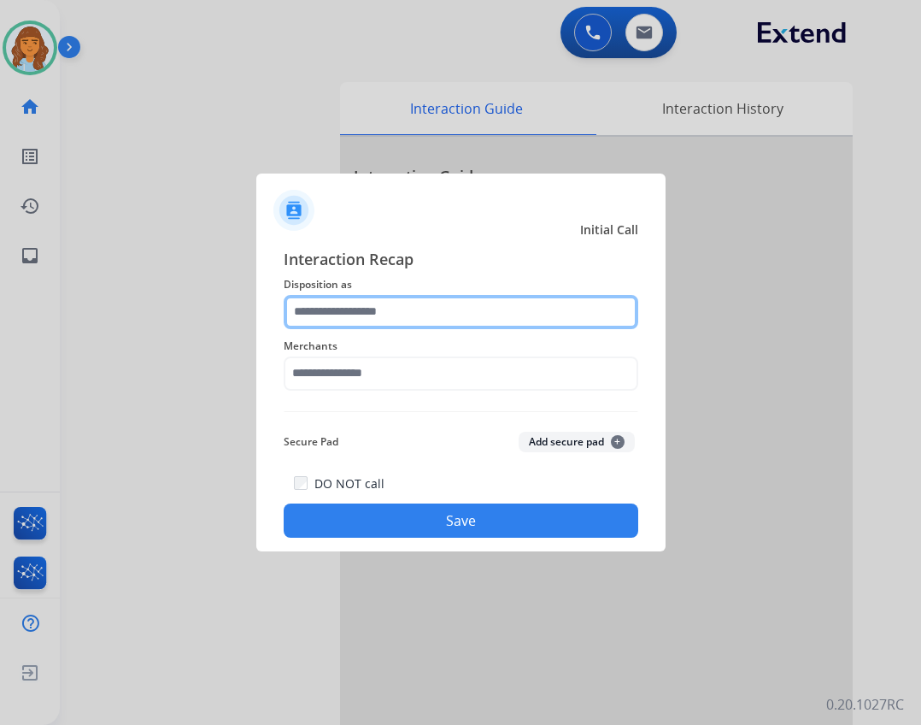
click at [479, 309] on input "text" at bounding box center [461, 312] width 355 height 34
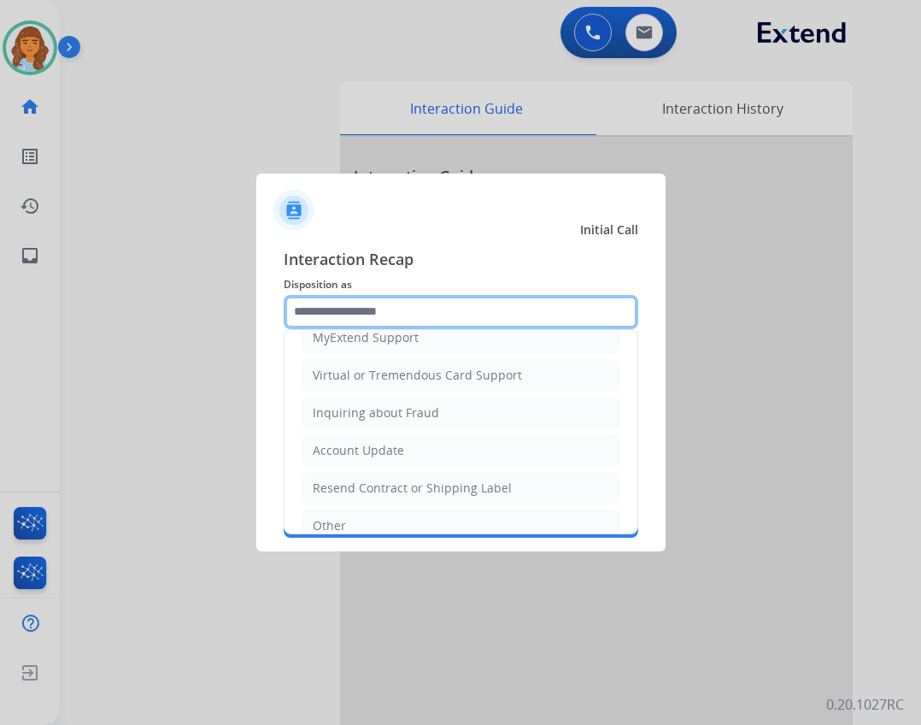
scroll to position [256, 0]
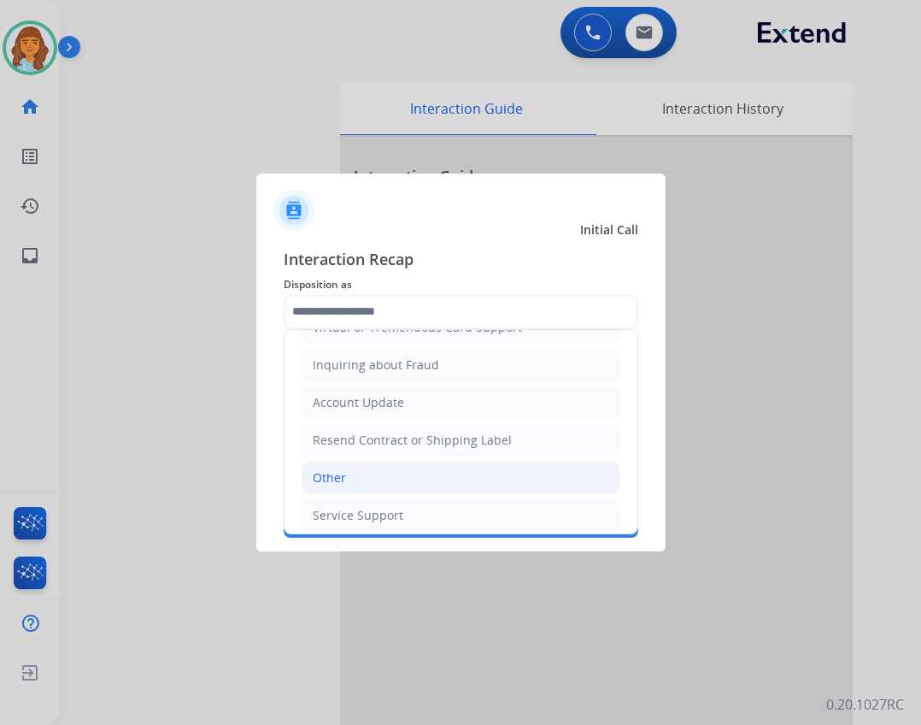
click at [358, 482] on li "Other" at bounding box center [461, 478] width 319 height 32
type input "*****"
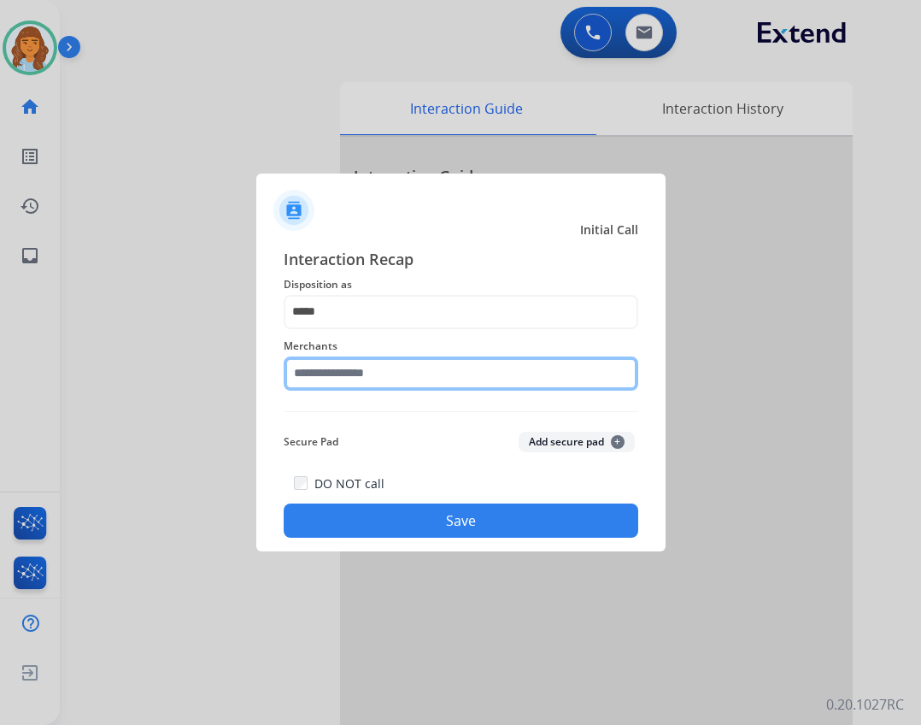
click at [365, 371] on input "text" at bounding box center [461, 373] width 355 height 34
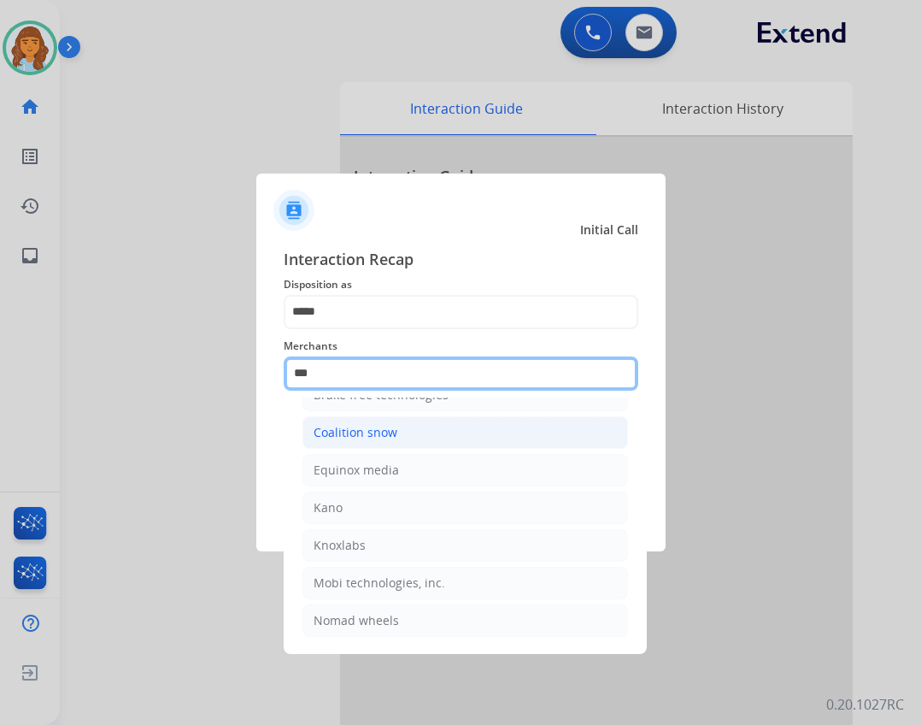
scroll to position [0, 0]
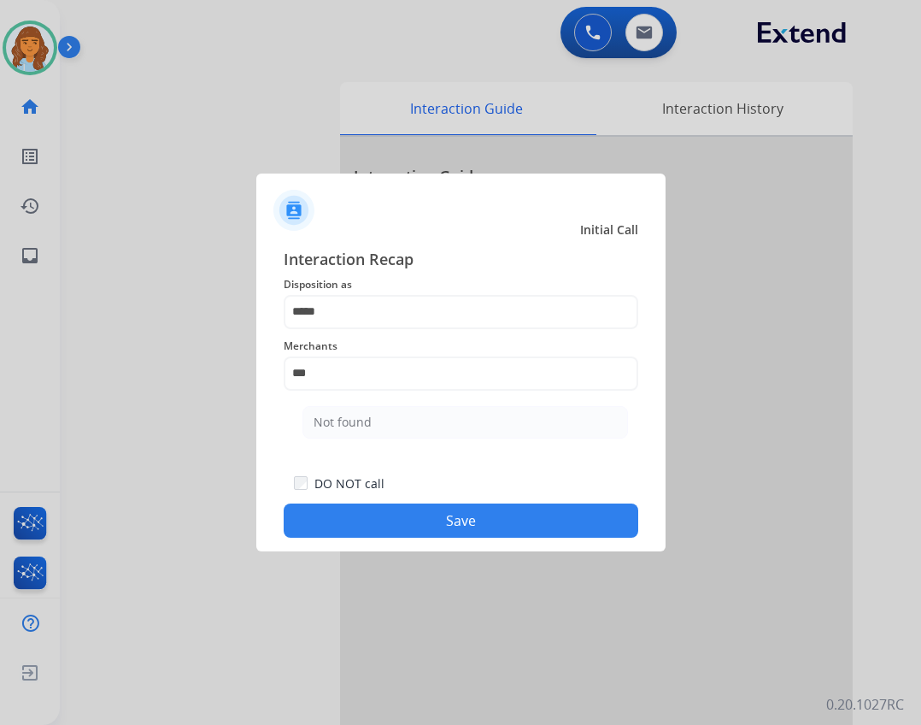
drag, startPoint x: 487, startPoint y: 432, endPoint x: 475, endPoint y: 497, distance: 65.2
click at [486, 436] on li "Not found" at bounding box center [466, 422] width 326 height 32
type input "*********"
click at [475, 509] on button "Save" at bounding box center [461, 520] width 355 height 34
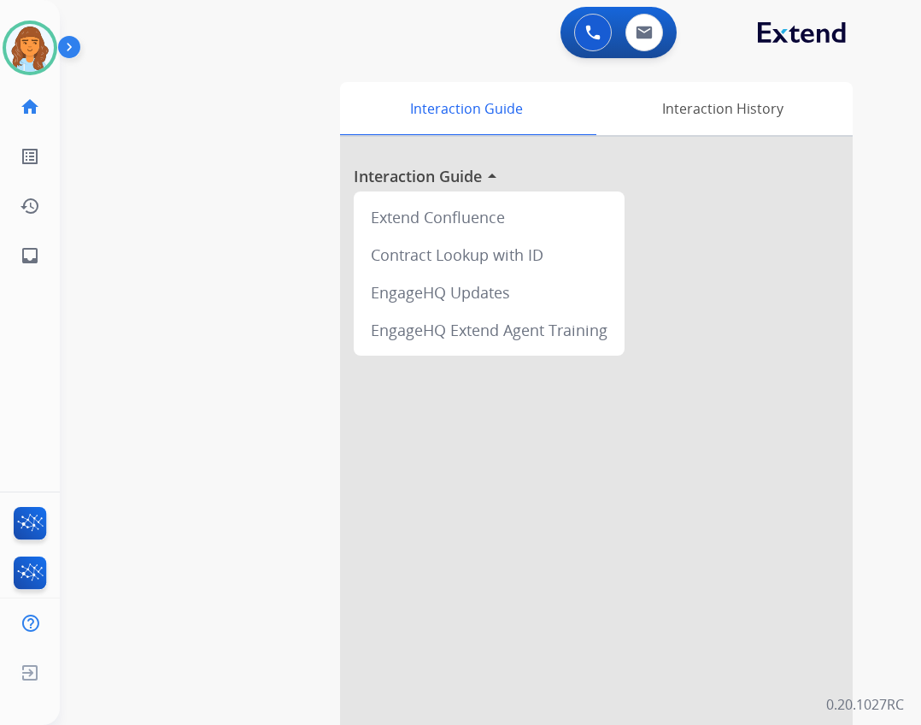
click at [475, 510] on div at bounding box center [596, 456] width 513 height 638
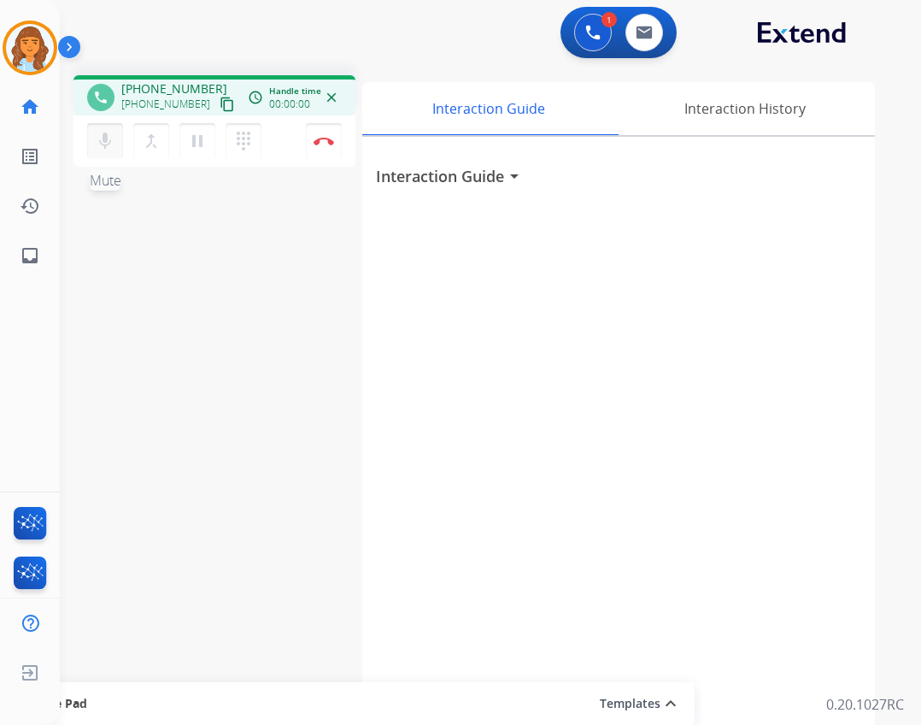
drag, startPoint x: 102, startPoint y: 148, endPoint x: 101, endPoint y: 182, distance: 34.2
click at [102, 150] on button "mic Mute" at bounding box center [105, 141] width 36 height 36
click at [39, 279] on div "Deambrana Busy Edit Avatar Agent: Deambrana Routing Profile: Extend_Training CS…" at bounding box center [30, 362] width 60 height 725
click at [35, 264] on mat-icon "inbox" at bounding box center [30, 255] width 21 height 21
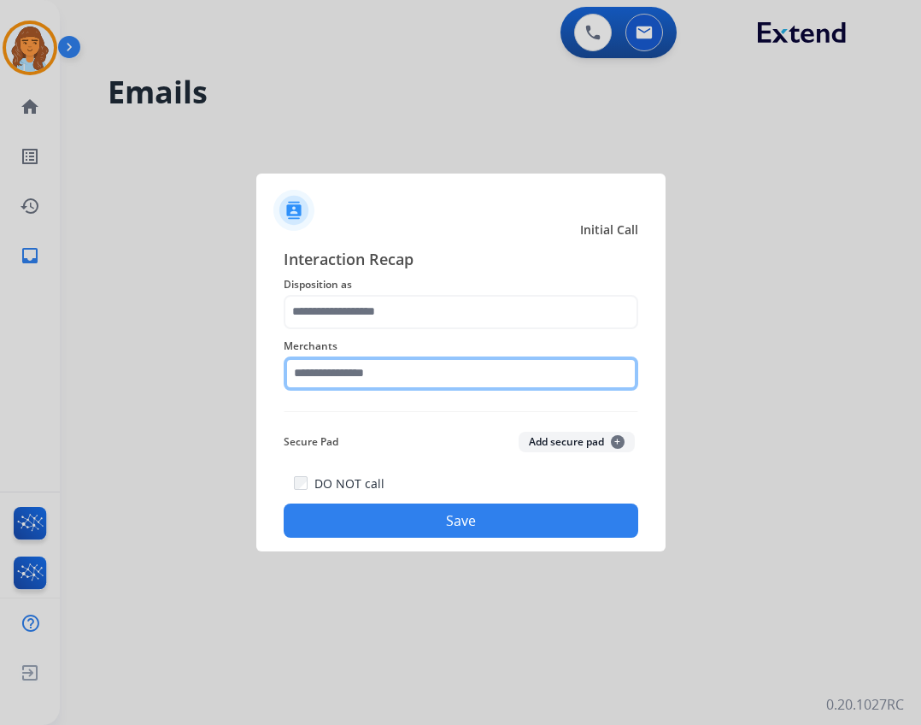
click at [429, 372] on input "text" at bounding box center [461, 373] width 355 height 34
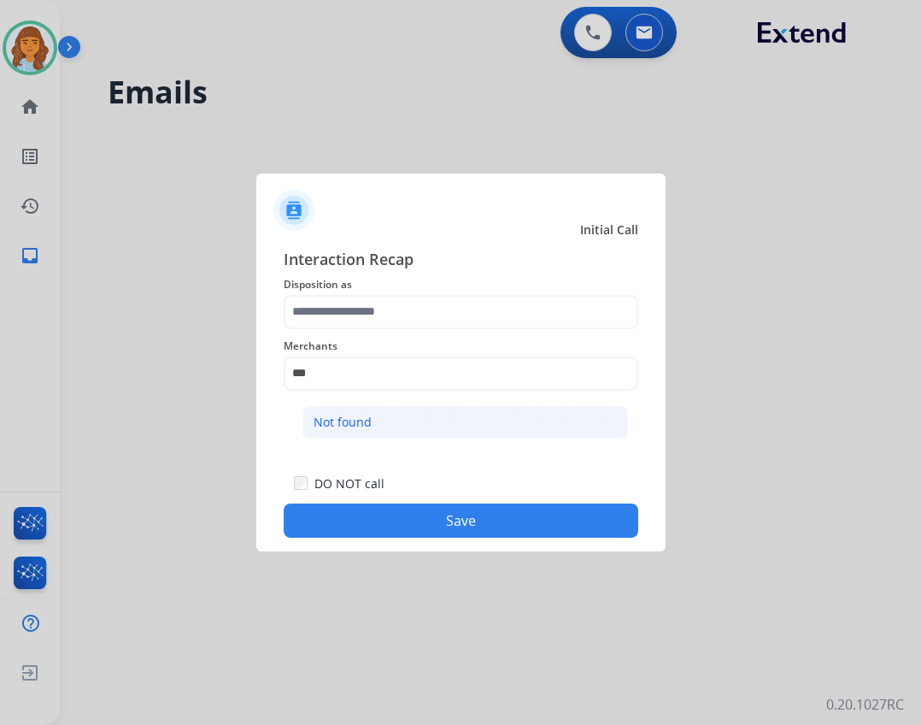
click at [490, 416] on li "Not found" at bounding box center [466, 422] width 326 height 32
type input "*********"
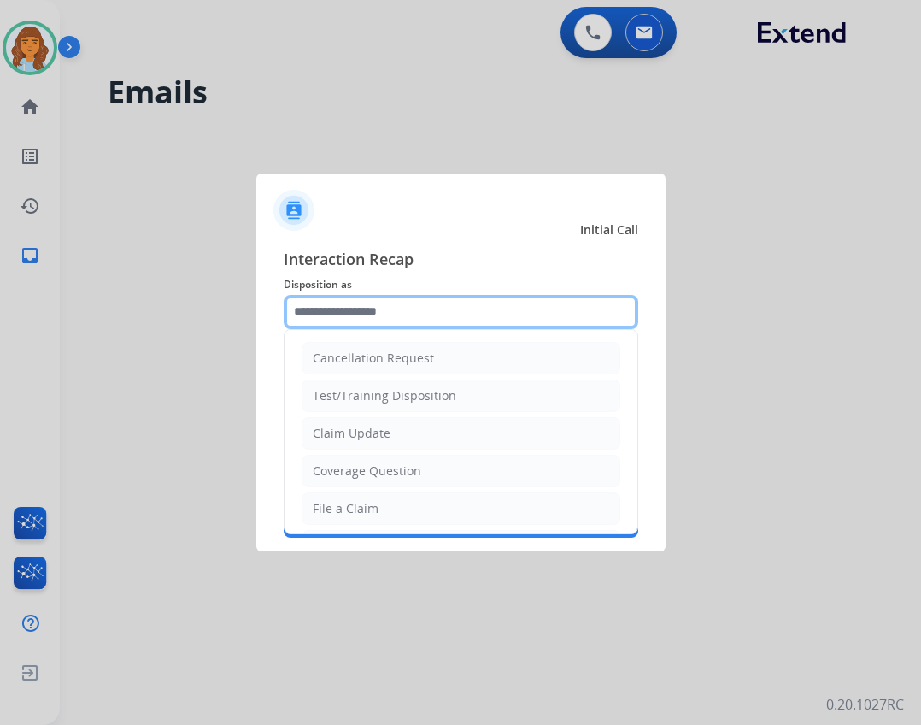
click at [408, 319] on input "text" at bounding box center [461, 312] width 355 height 34
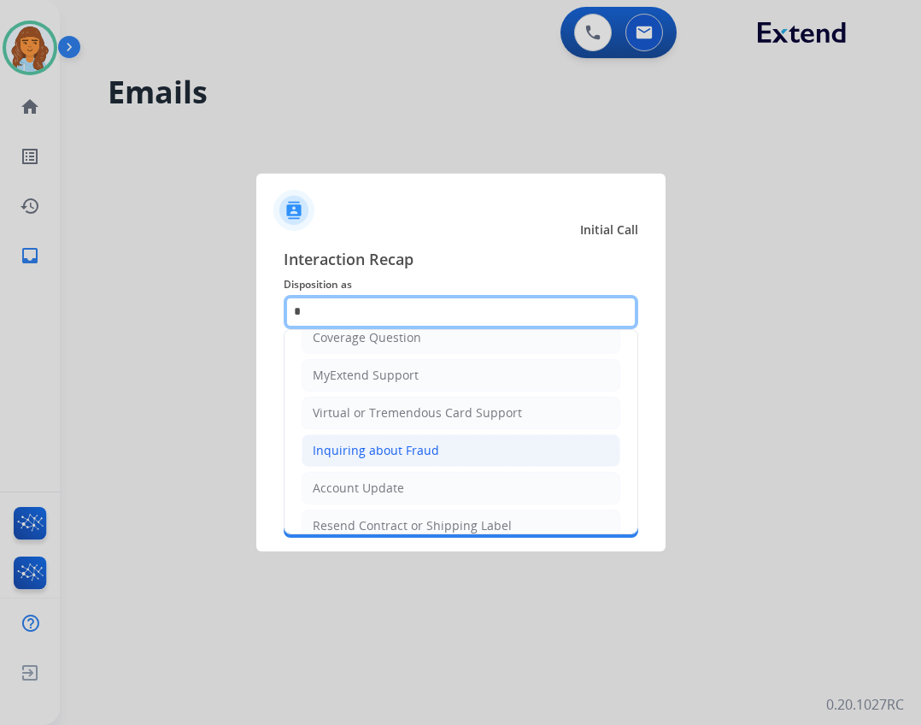
scroll to position [191, 0]
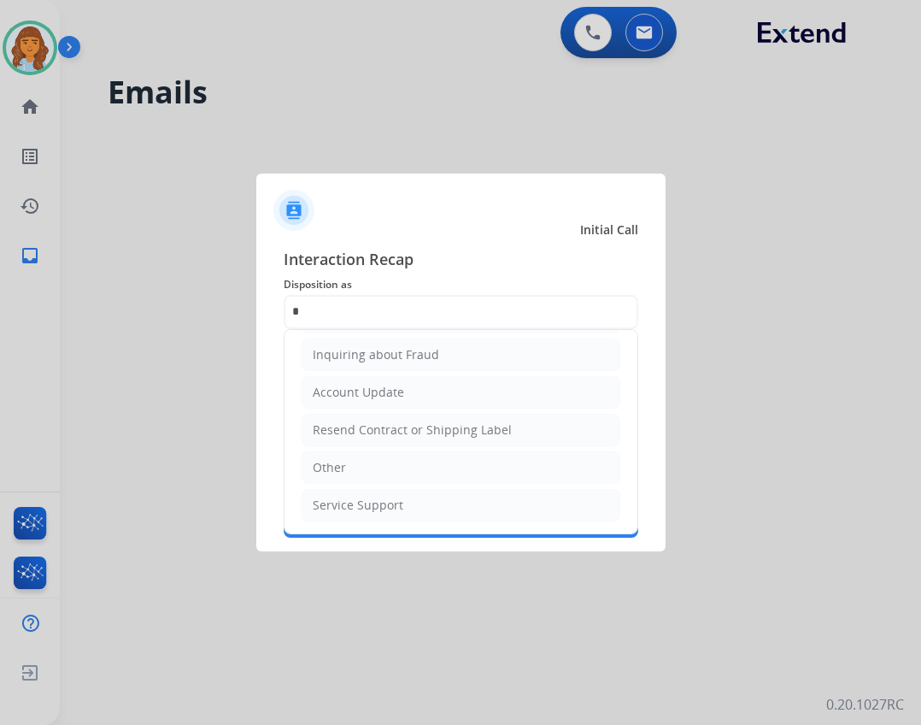
click at [403, 458] on li "Other" at bounding box center [461, 467] width 319 height 32
type input "*****"
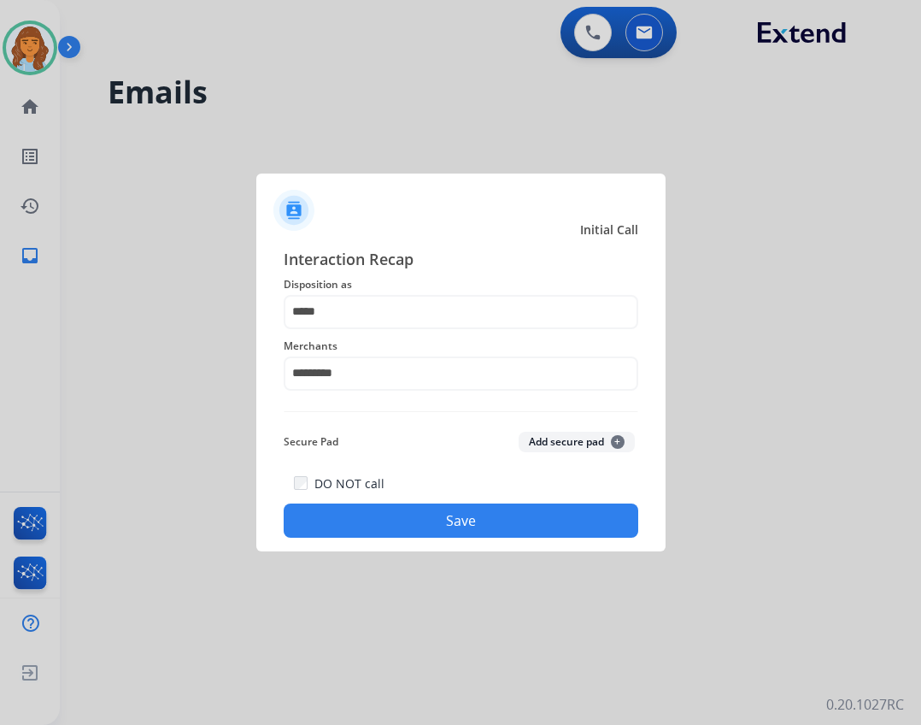
click at [427, 511] on button "Save" at bounding box center [461, 520] width 355 height 34
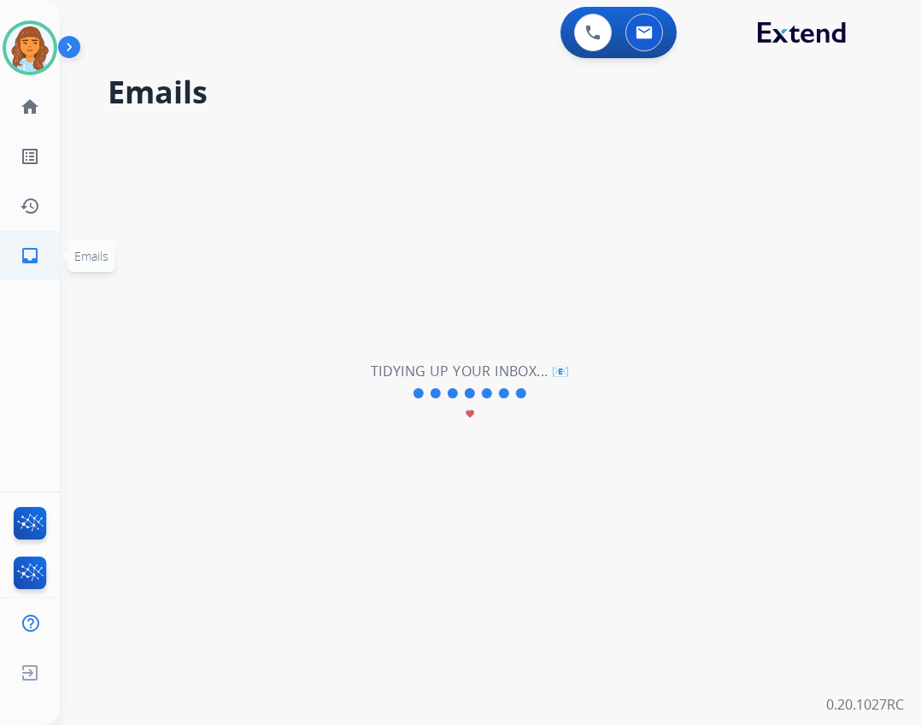
click at [24, 274] on link "inbox Emails" at bounding box center [30, 256] width 48 height 48
click at [25, 256] on mat-icon "inbox" at bounding box center [30, 255] width 21 height 21
click at [45, 262] on link "inbox Emails" at bounding box center [30, 256] width 48 height 48
click at [32, 104] on mat-icon "home" at bounding box center [30, 107] width 21 height 21
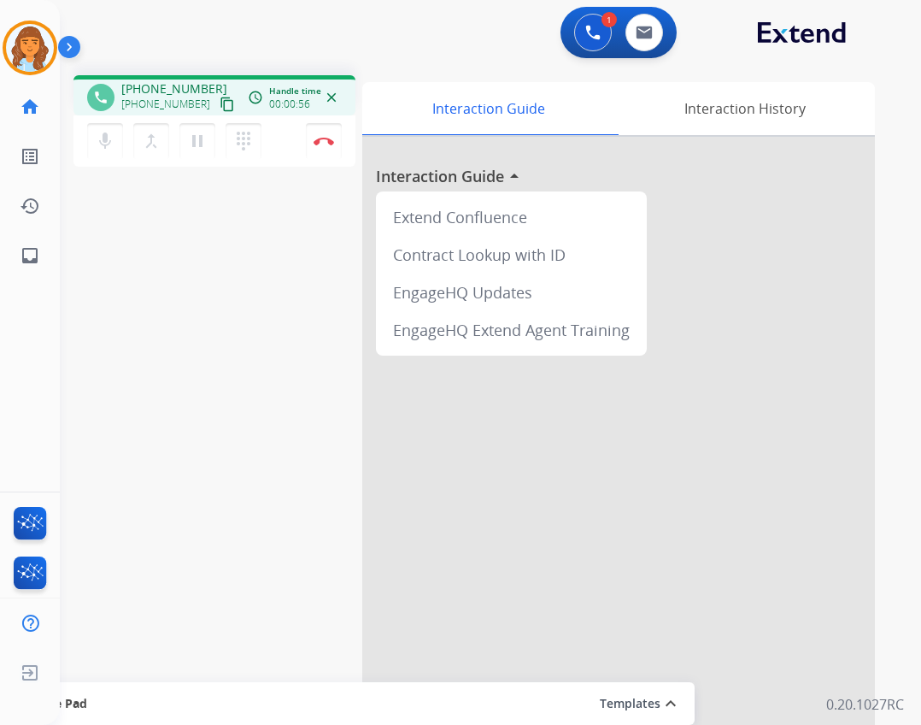
click at [220, 102] on mat-icon "content_copy" at bounding box center [227, 104] width 15 height 15
click at [315, 152] on button "Disconnect" at bounding box center [324, 141] width 36 height 36
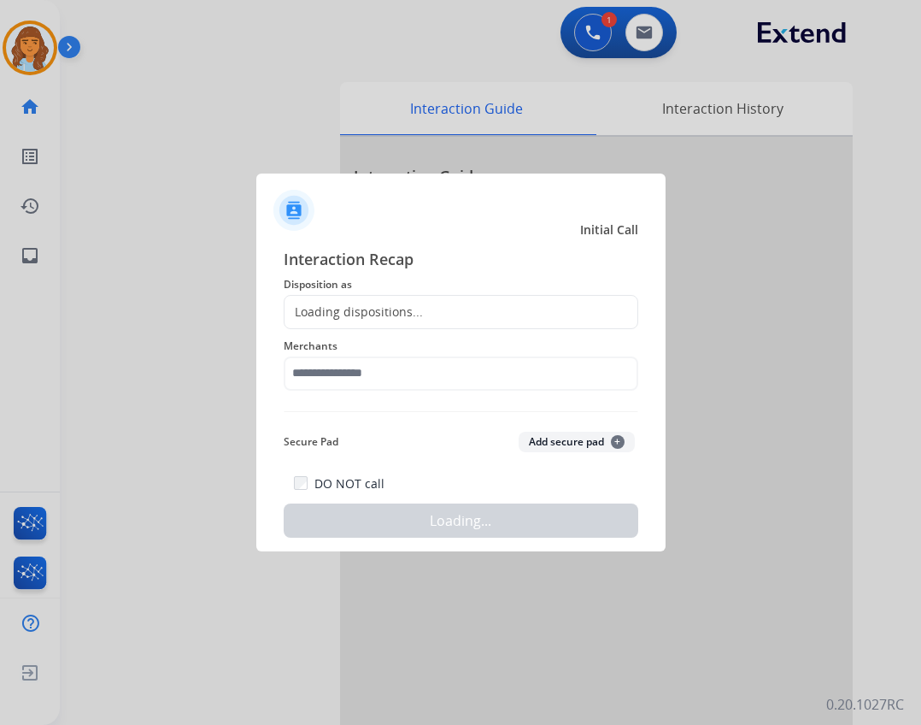
click at [317, 390] on div "Merchants" at bounding box center [461, 363] width 355 height 68
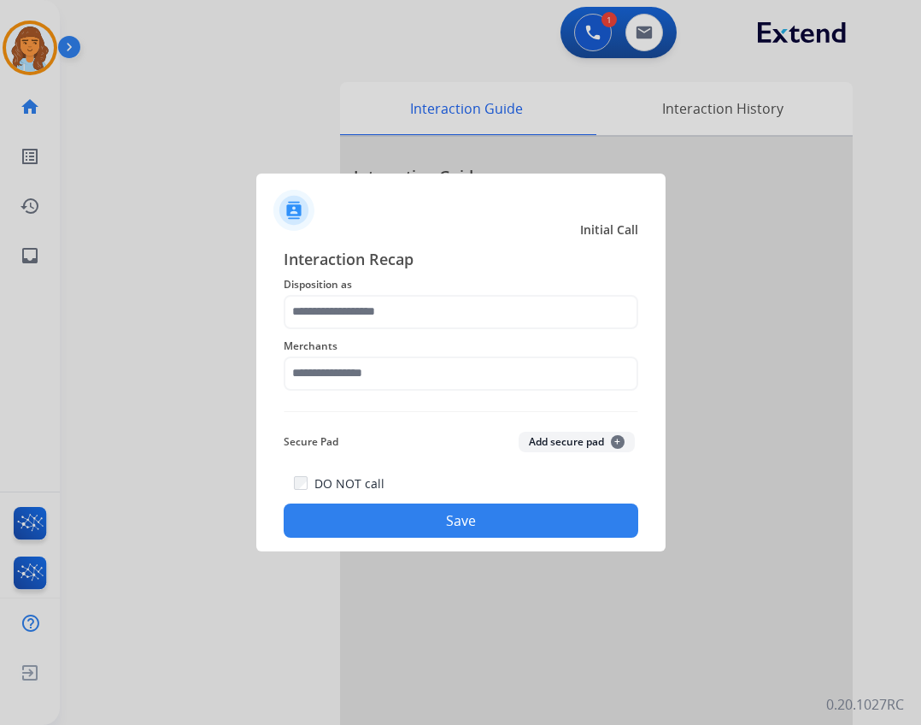
drag, startPoint x: 342, startPoint y: 350, endPoint x: 350, endPoint y: 374, distance: 26.2
click at [350, 363] on div "Merchants" at bounding box center [461, 363] width 355 height 68
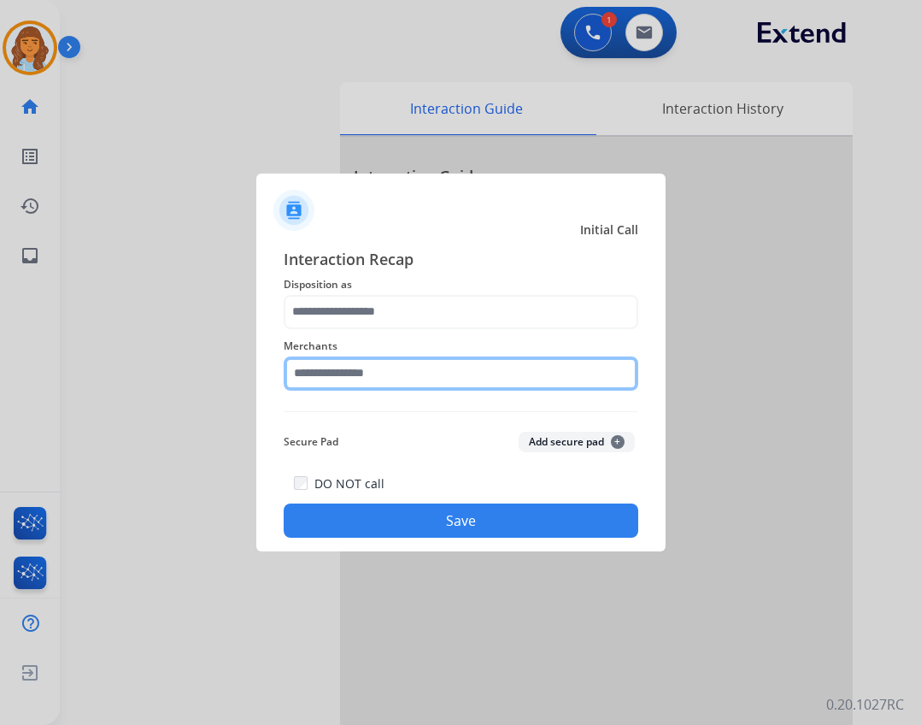
drag, startPoint x: 350, startPoint y: 374, endPoint x: 350, endPoint y: 358, distance: 16.3
click at [353, 374] on input "text" at bounding box center [461, 373] width 355 height 34
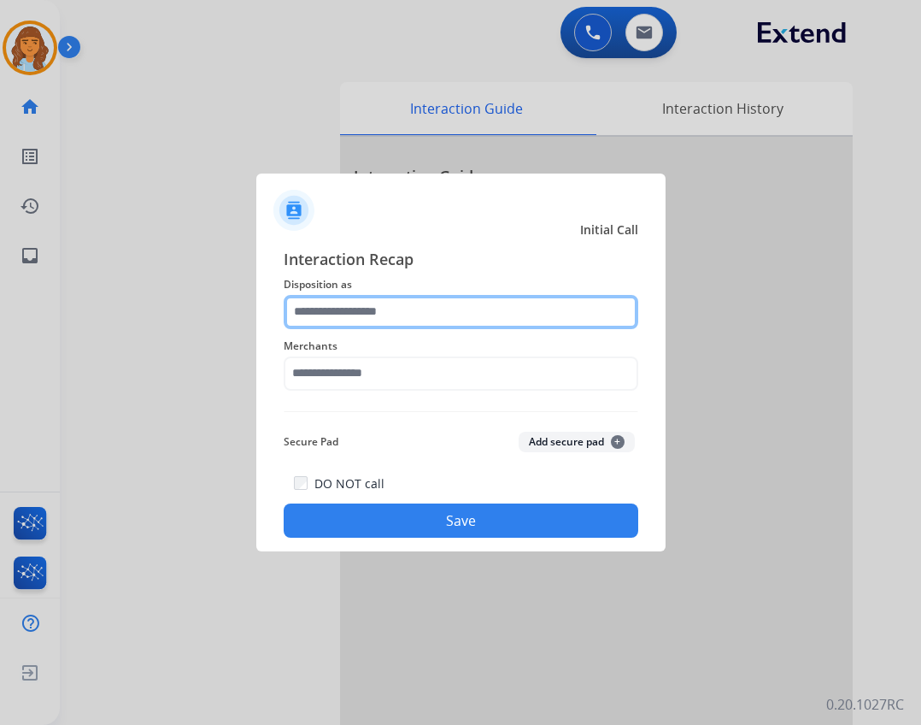
click at [551, 301] on input "text" at bounding box center [461, 312] width 355 height 34
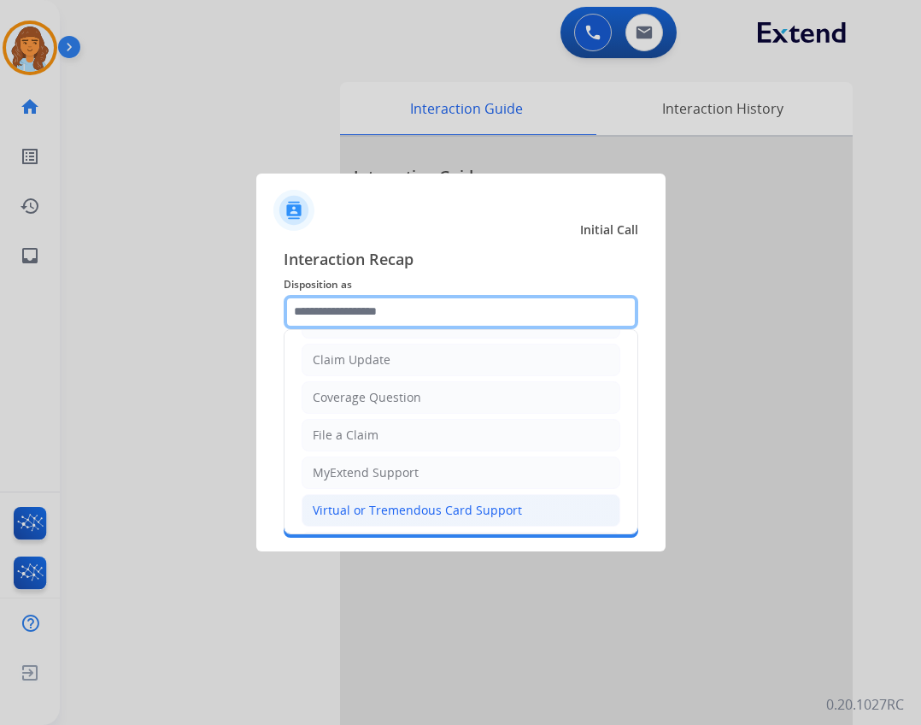
scroll to position [267, 0]
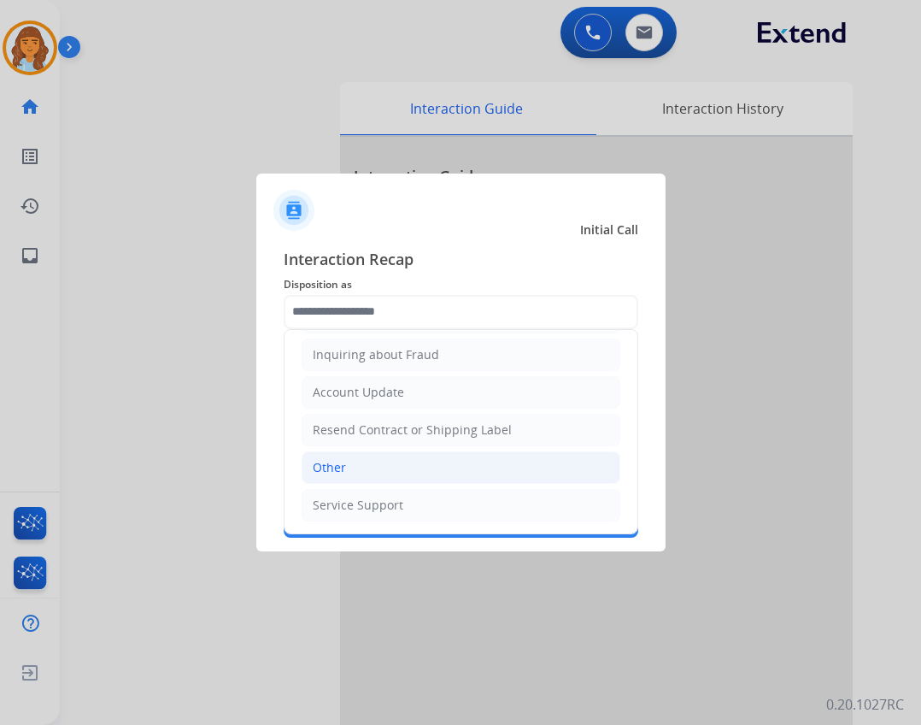
click at [423, 472] on li "Other" at bounding box center [461, 467] width 319 height 32
type input "*****"
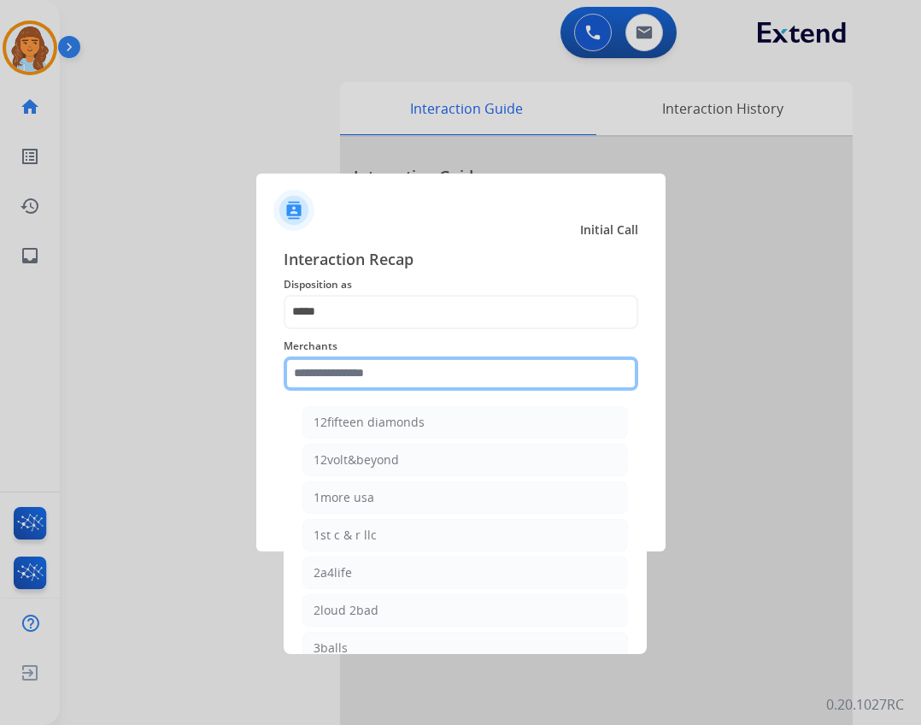
click at [376, 378] on input "text" at bounding box center [461, 373] width 355 height 34
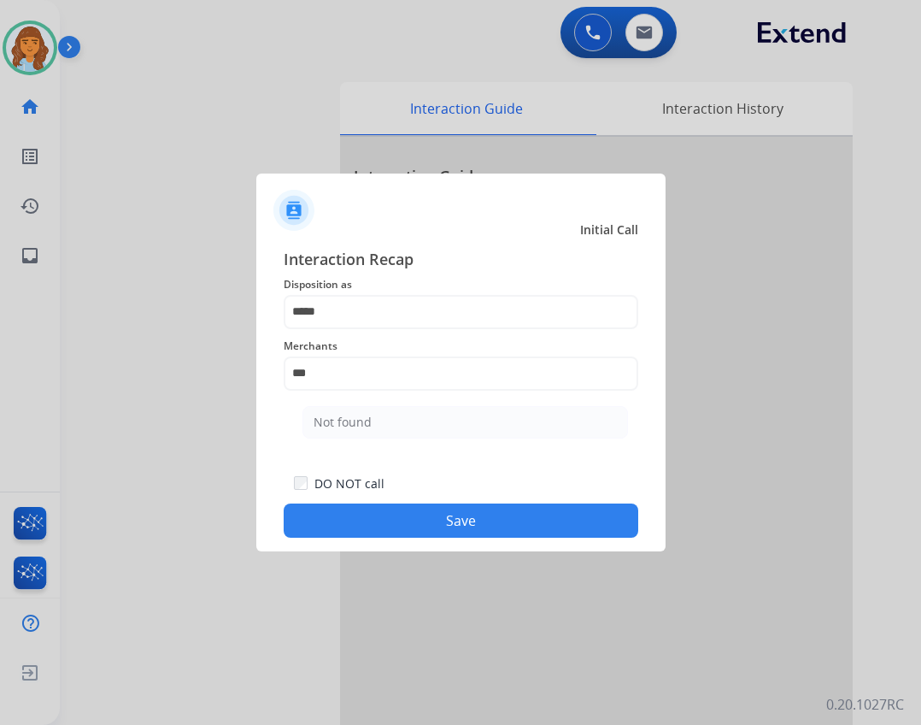
click at [383, 404] on ul "Not found" at bounding box center [465, 426] width 336 height 58
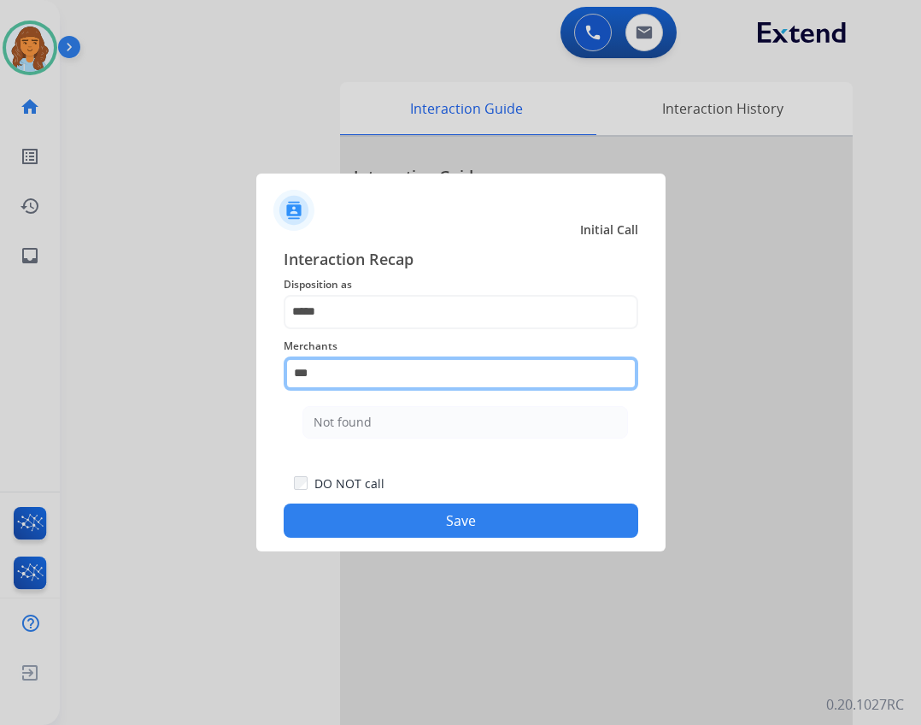
click at [466, 370] on input "***" at bounding box center [461, 373] width 355 height 34
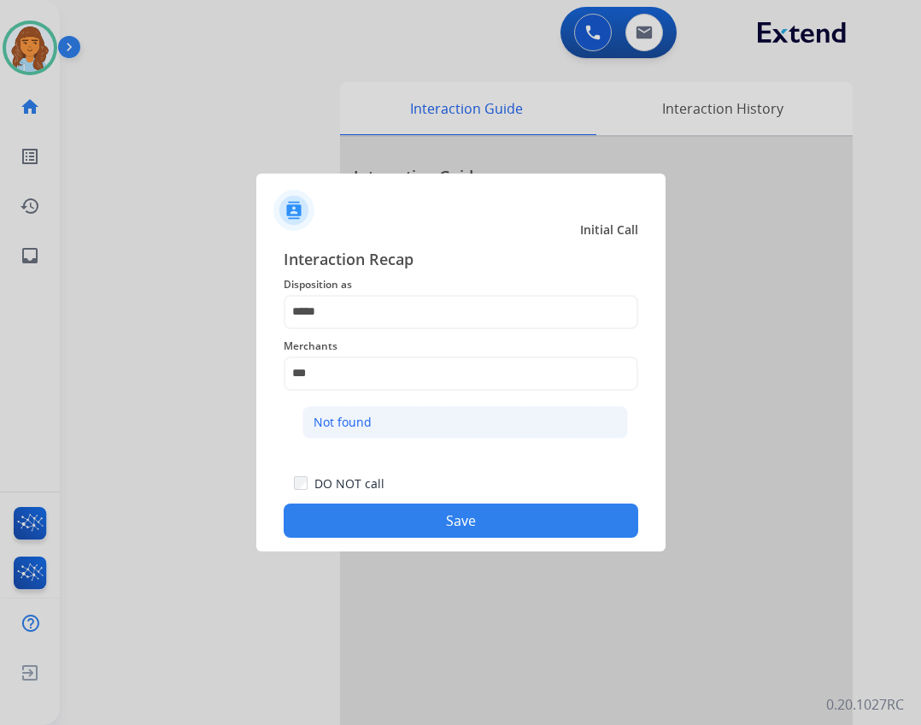
drag, startPoint x: 468, startPoint y: 395, endPoint x: 465, endPoint y: 420, distance: 24.9
click at [464, 397] on div "Merchants *** Not found" at bounding box center [461, 363] width 355 height 68
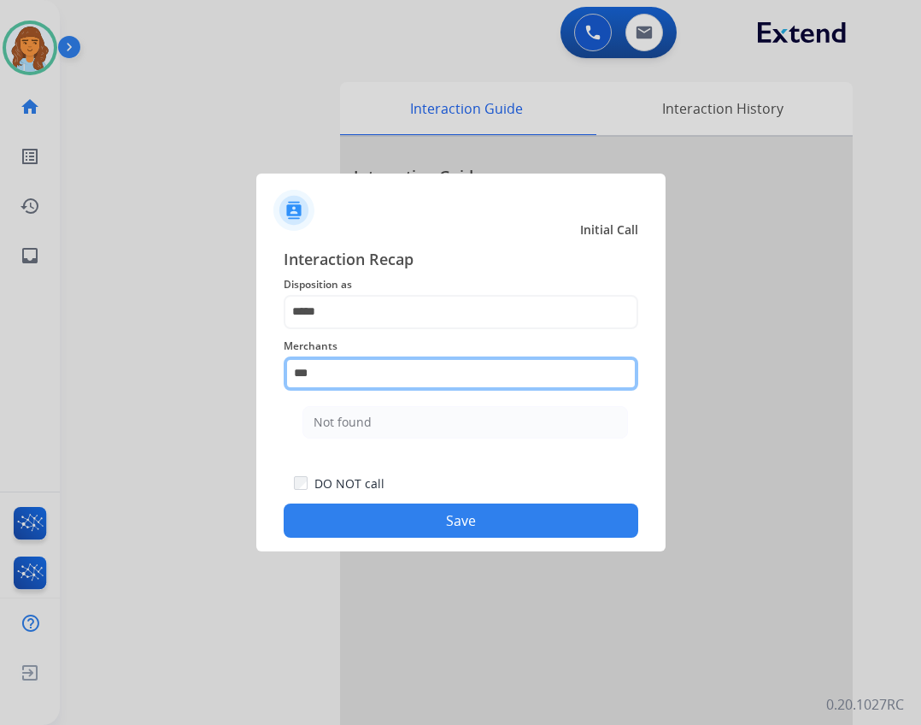
click at [457, 382] on input "***" at bounding box center [461, 373] width 355 height 34
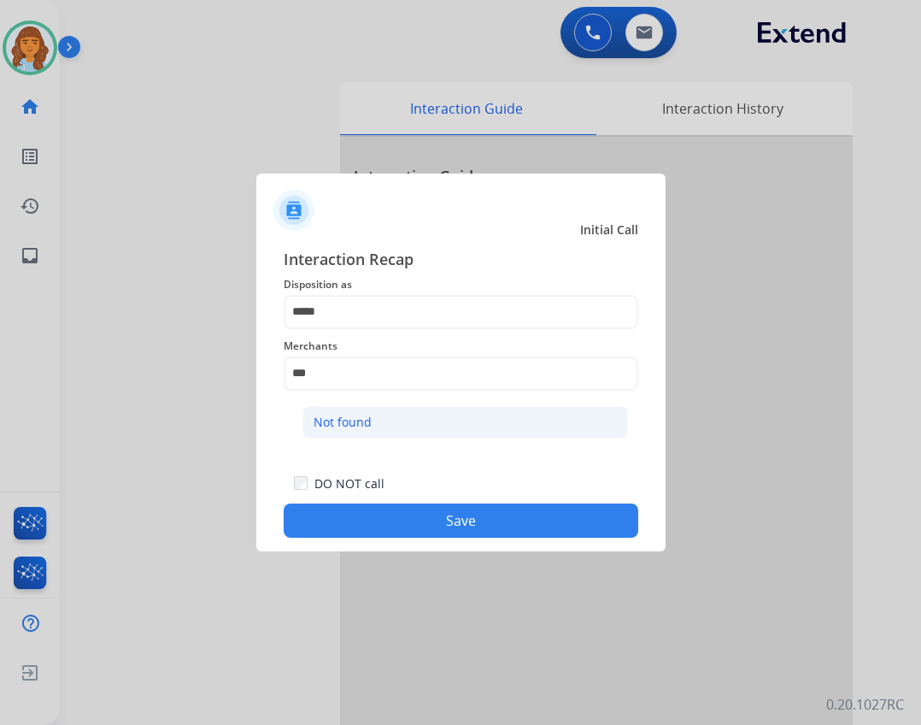
click at [422, 421] on li "Not found" at bounding box center [466, 422] width 326 height 32
type input "*********"
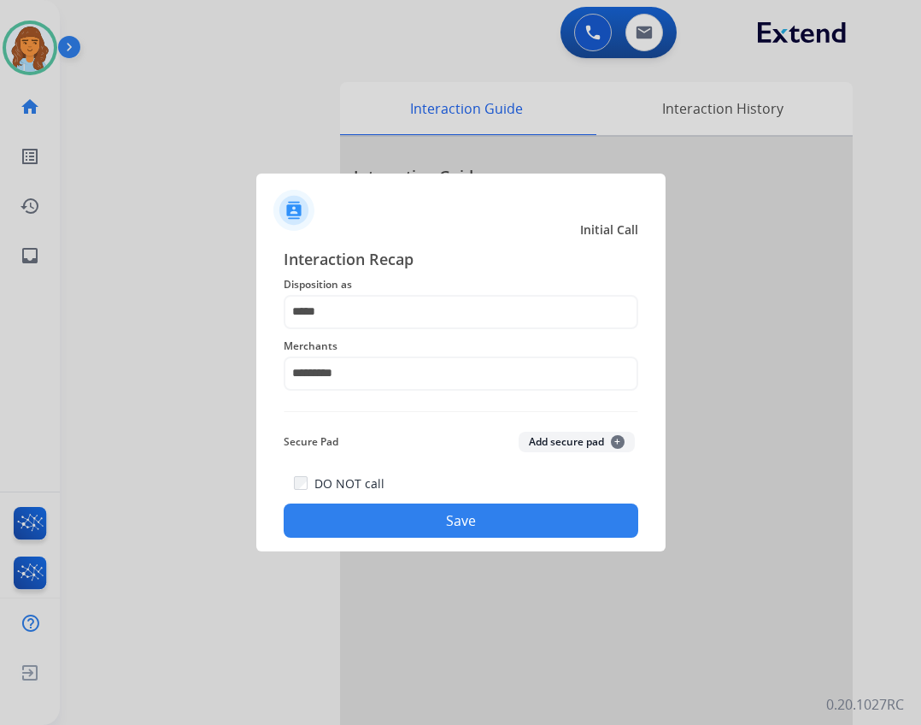
click at [509, 511] on button "Save" at bounding box center [461, 520] width 355 height 34
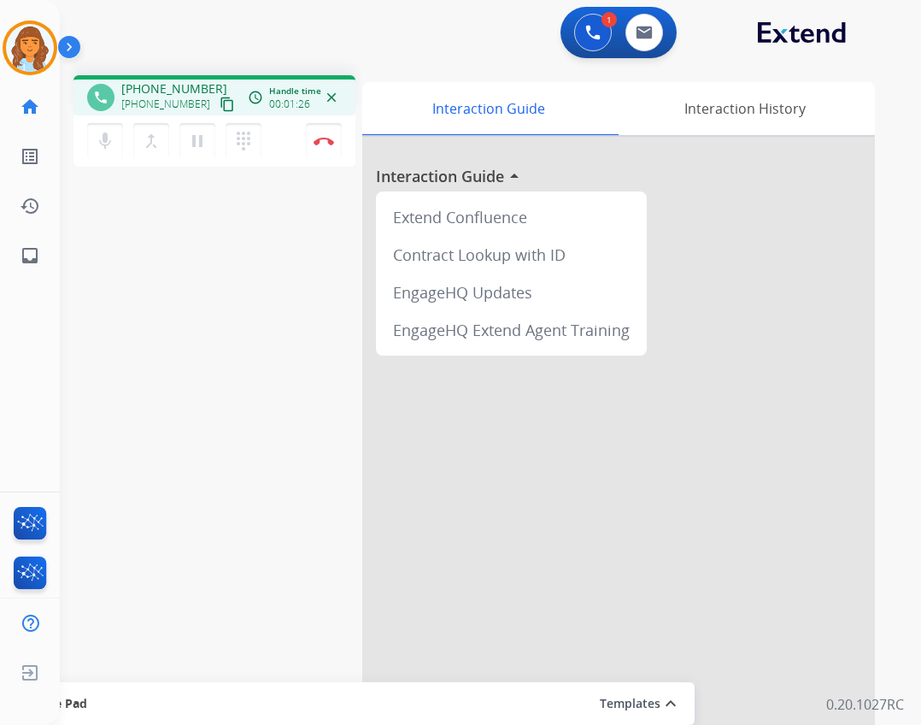
click at [217, 105] on button "content_copy" at bounding box center [227, 104] width 21 height 21
click at [220, 105] on mat-icon "content_copy" at bounding box center [227, 104] width 15 height 15
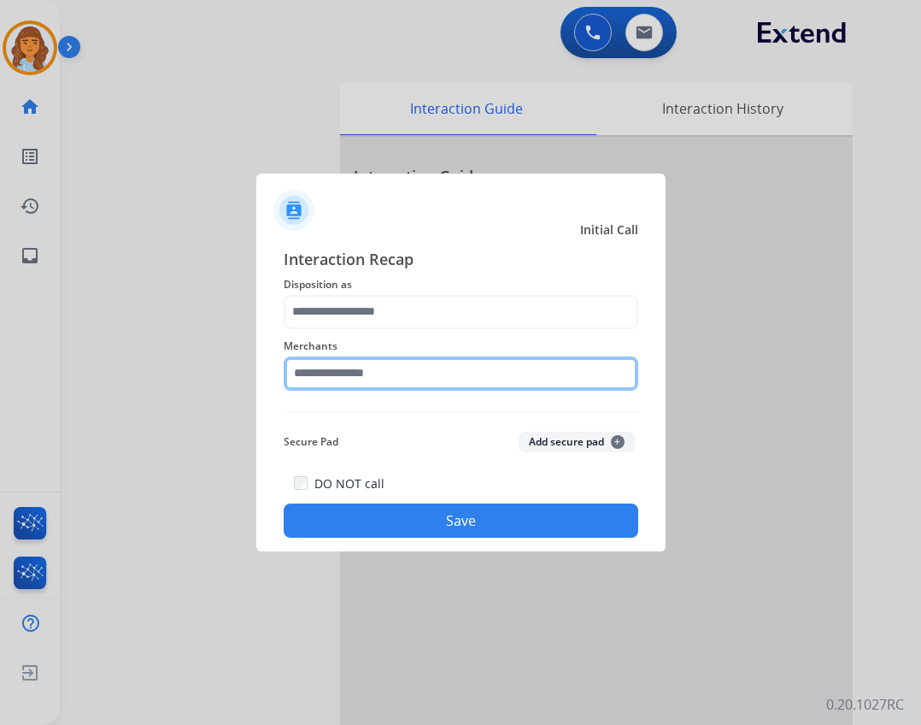
click at [324, 371] on input "text" at bounding box center [461, 373] width 355 height 34
click at [396, 363] on input "text" at bounding box center [461, 373] width 355 height 34
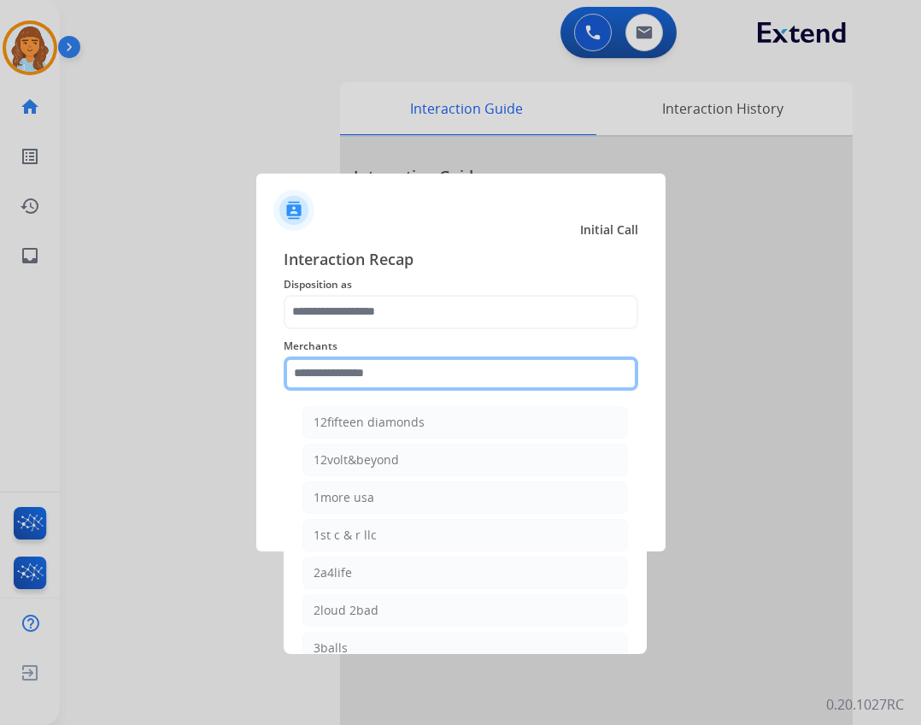
type input "*"
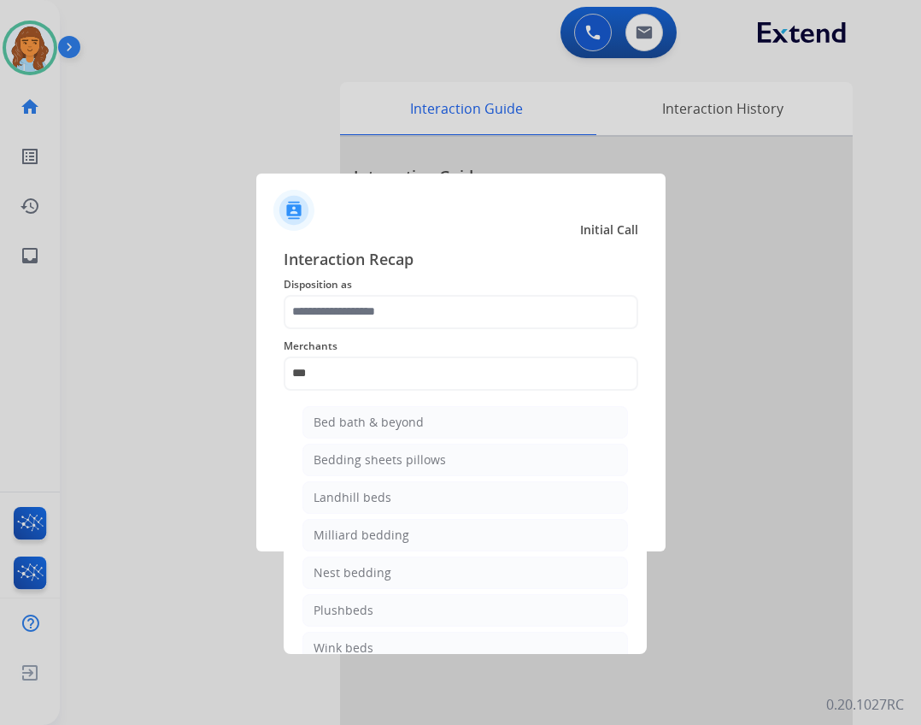
click at [423, 412] on li "Bed bath & beyond" at bounding box center [466, 422] width 326 height 32
type input "**********"
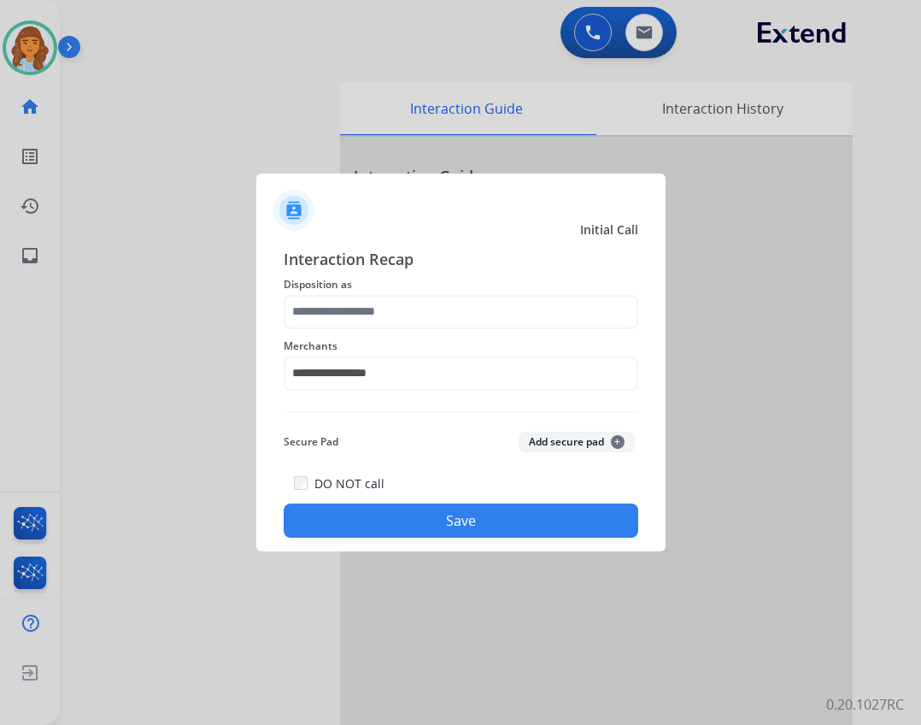
click at [407, 329] on div "**********" at bounding box center [461, 363] width 355 height 68
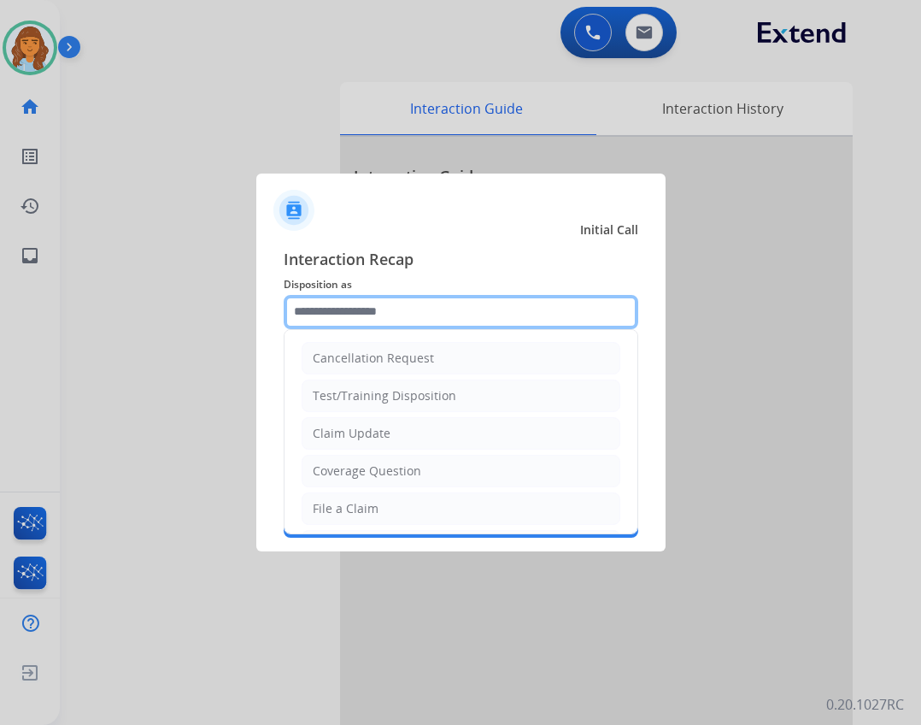
click at [407, 323] on input "text" at bounding box center [461, 312] width 355 height 34
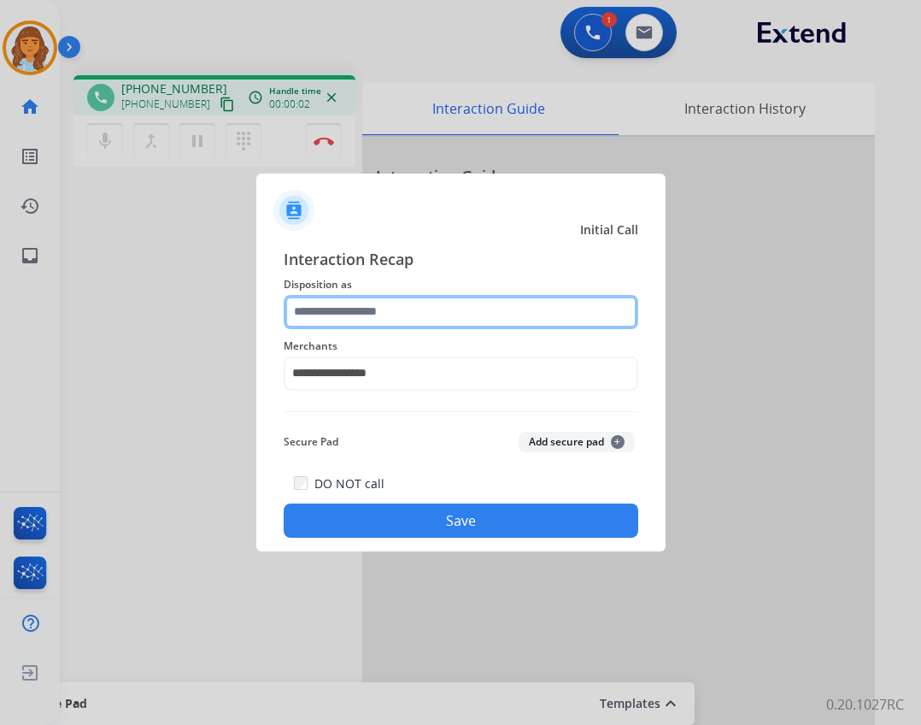
click at [446, 302] on input "text" at bounding box center [461, 312] width 355 height 34
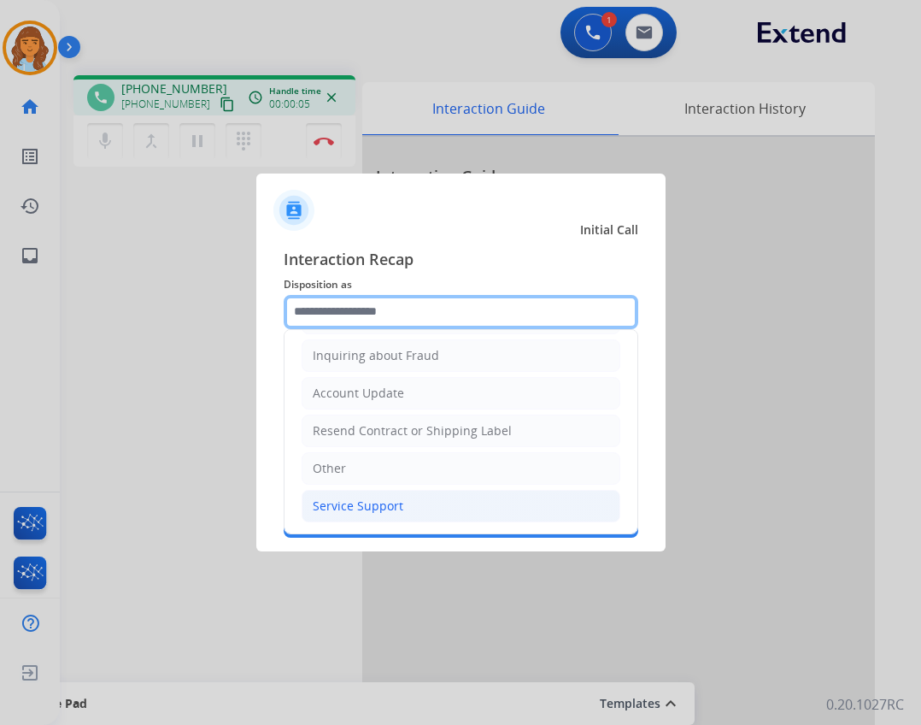
scroll to position [267, 0]
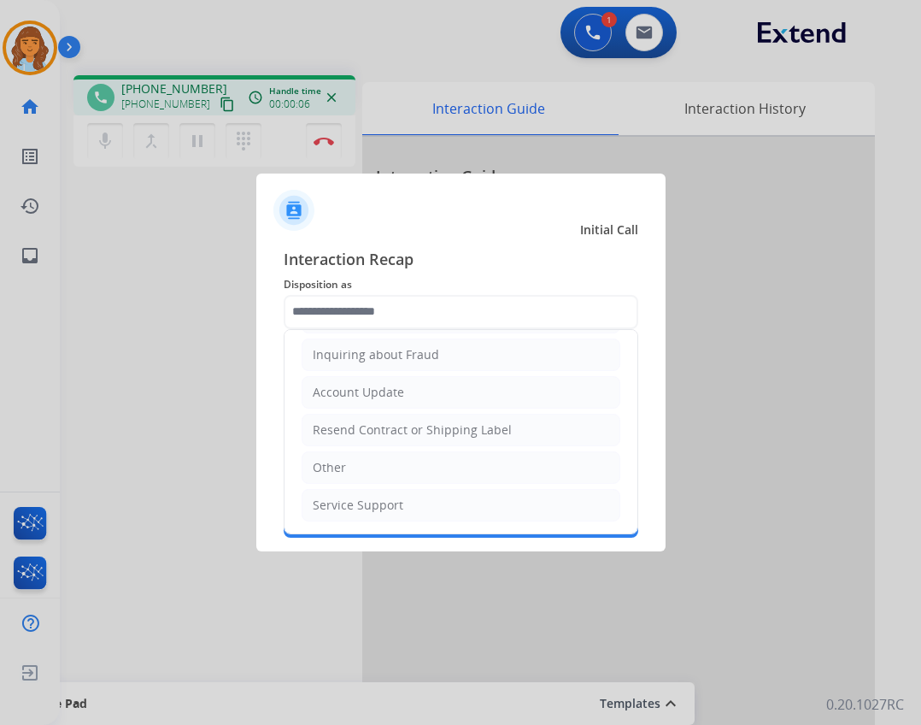
click at [369, 485] on ul "Cancellation Request Test/Training Disposition Claim Update Coverage Question F…" at bounding box center [461, 298] width 353 height 470
drag, startPoint x: 369, startPoint y: 480, endPoint x: 359, endPoint y: 490, distance: 13.9
click at [368, 480] on li "Other" at bounding box center [461, 467] width 319 height 32
type input "*****"
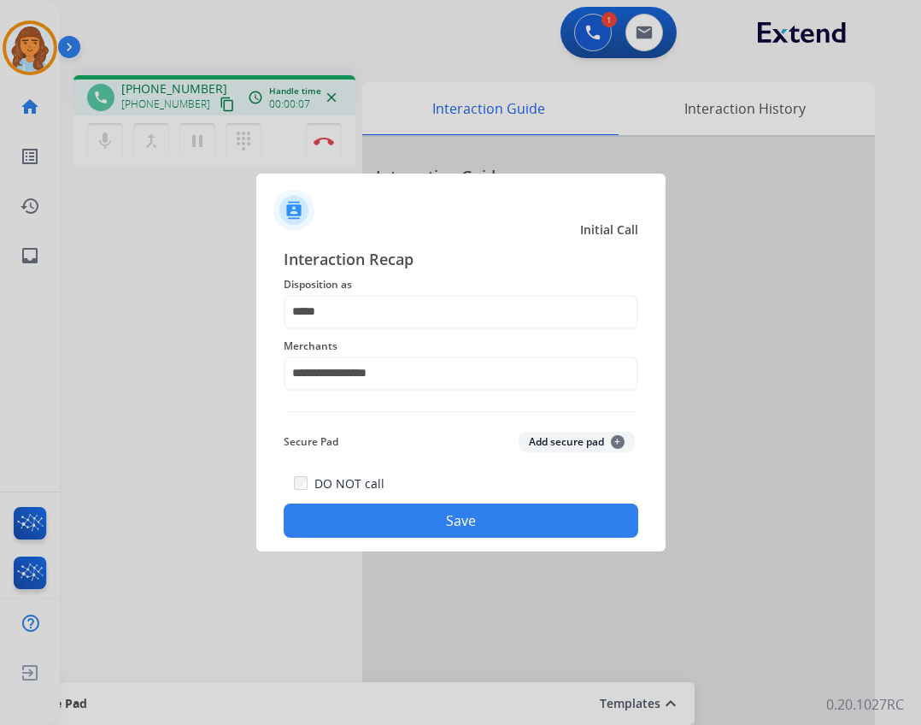
click at [365, 509] on button "Save" at bounding box center [461, 520] width 355 height 34
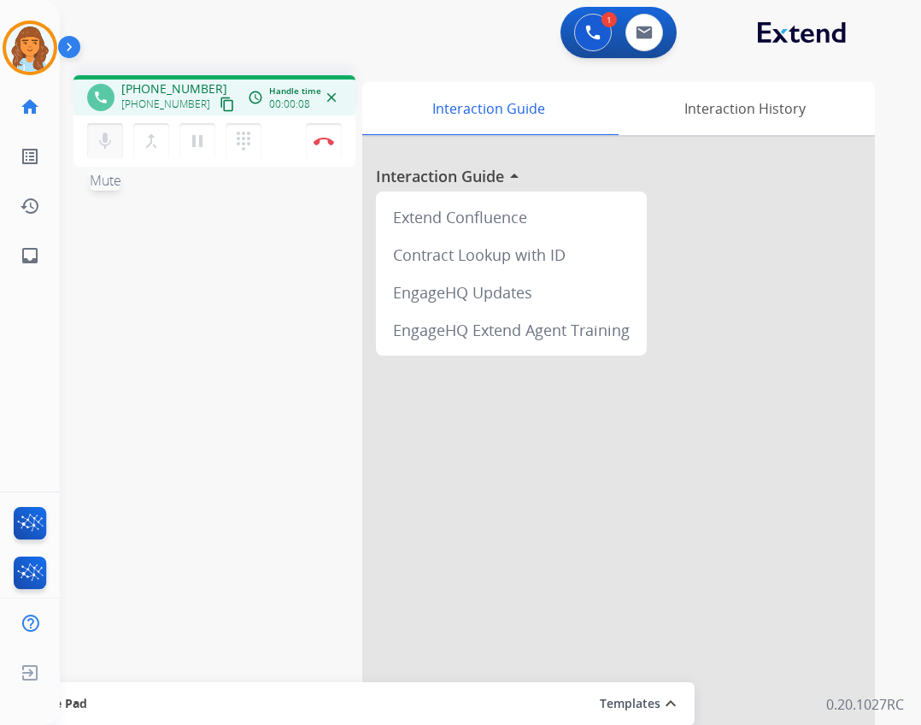
drag, startPoint x: 88, startPoint y: 137, endPoint x: 90, endPoint y: 178, distance: 41.1
click at [89, 138] on button "mic Mute" at bounding box center [105, 141] width 36 height 36
click at [29, 276] on link "inbox Emails" at bounding box center [30, 256] width 48 height 48
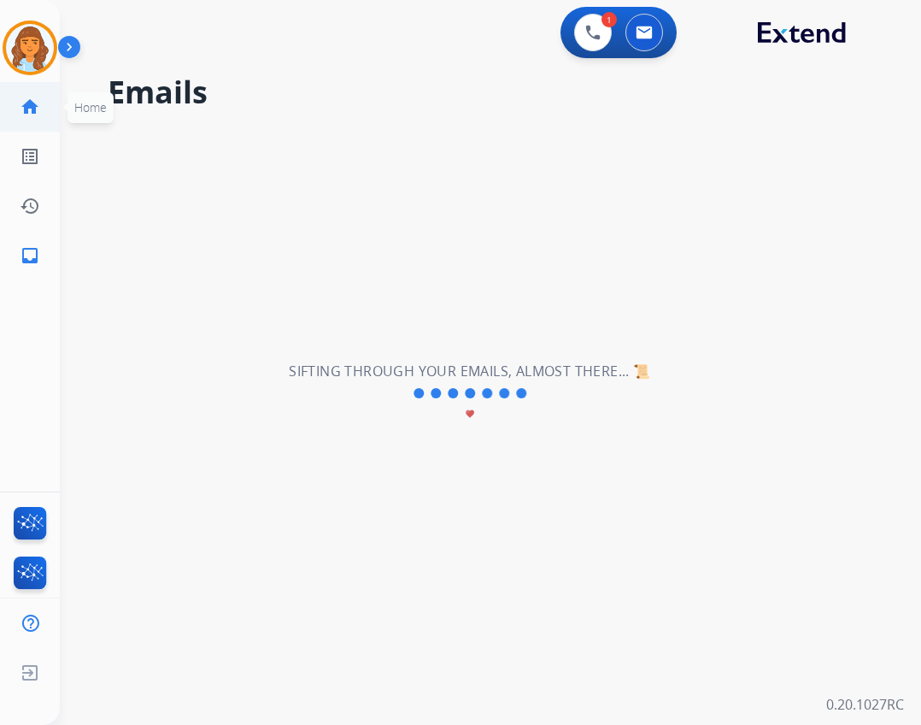
click at [36, 117] on link "home Home" at bounding box center [30, 107] width 48 height 48
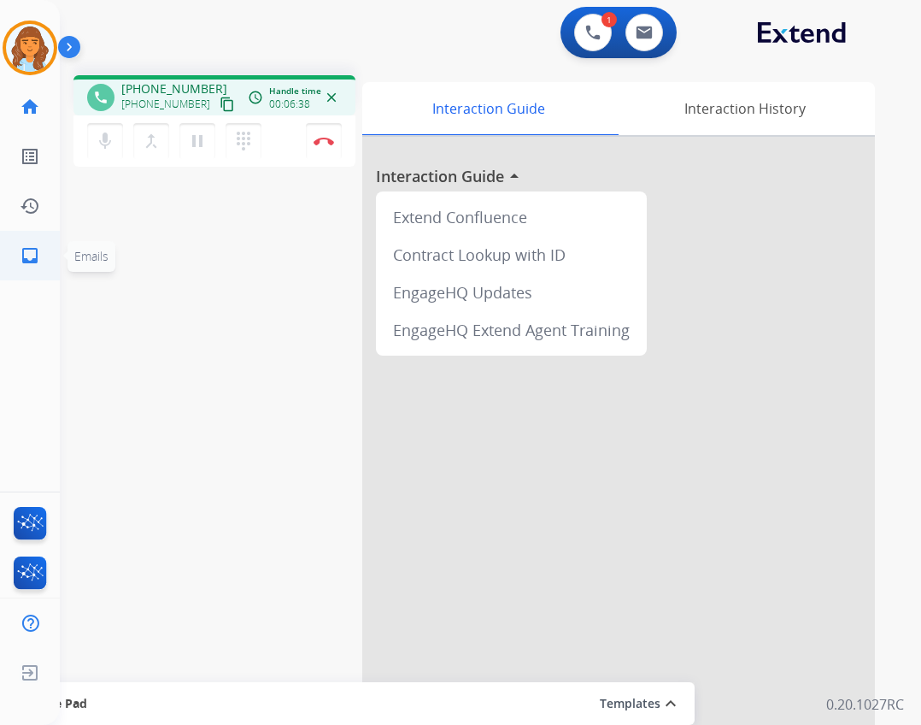
click at [24, 252] on mat-icon "inbox" at bounding box center [30, 255] width 21 height 21
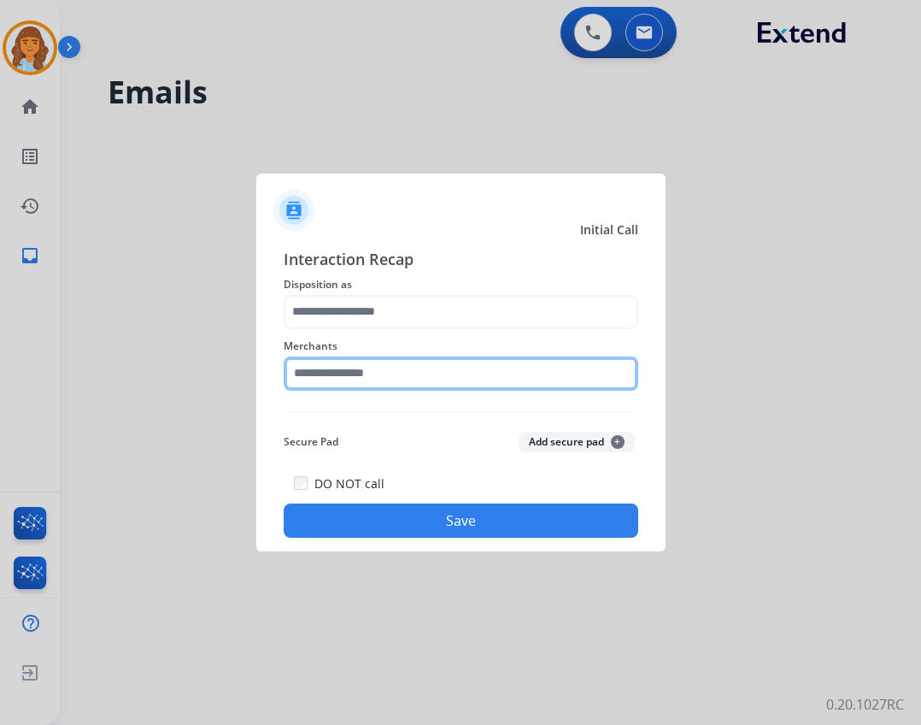
click at [439, 371] on input "text" at bounding box center [461, 373] width 355 height 34
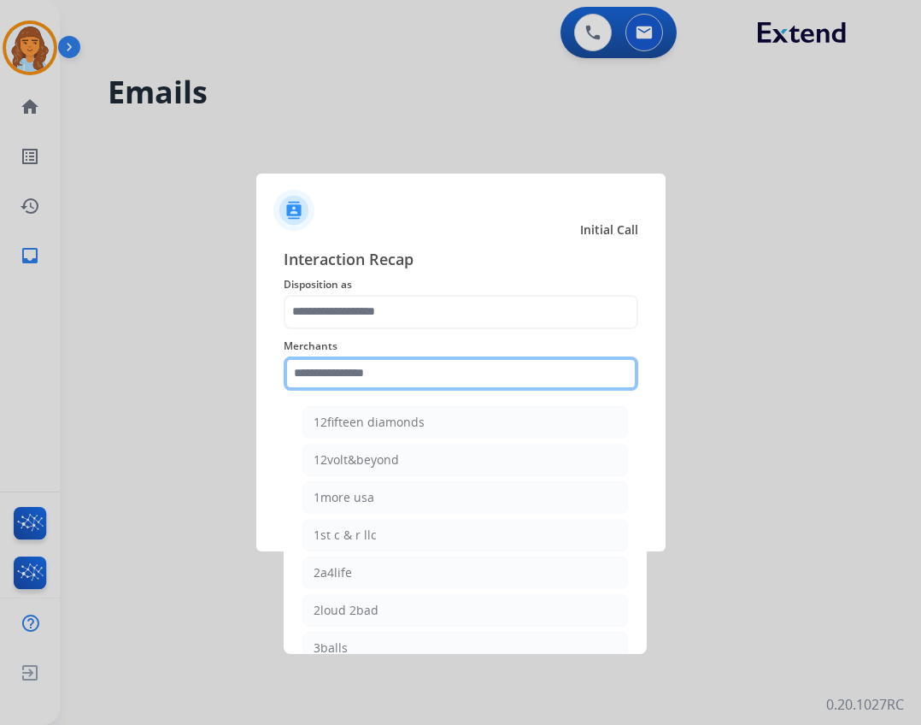
click at [439, 381] on input "text" at bounding box center [461, 373] width 355 height 34
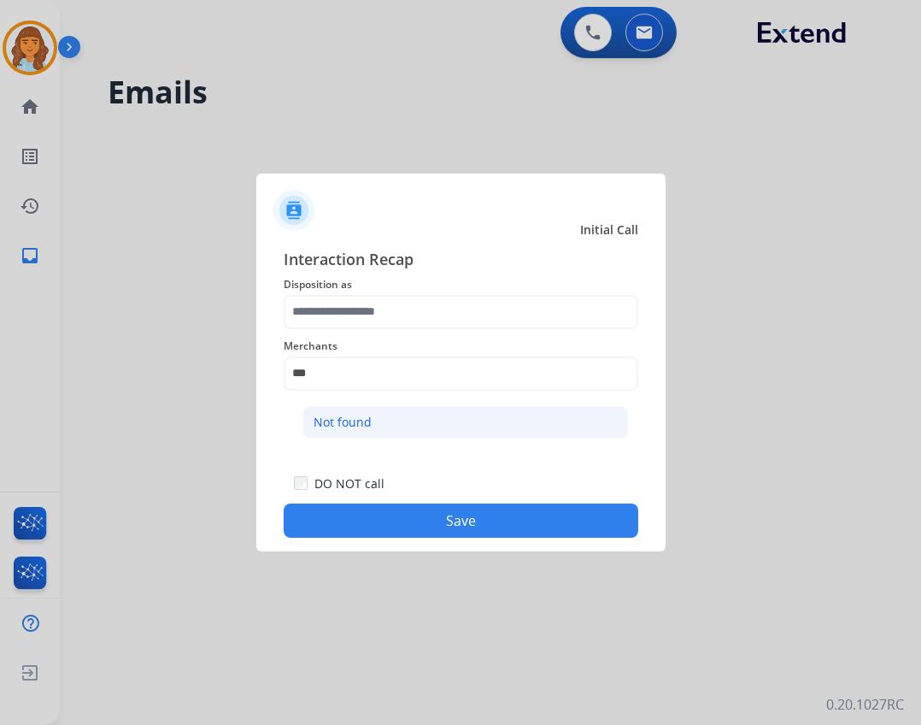
click at [393, 420] on li "Not found" at bounding box center [466, 422] width 326 height 32
type input "*********"
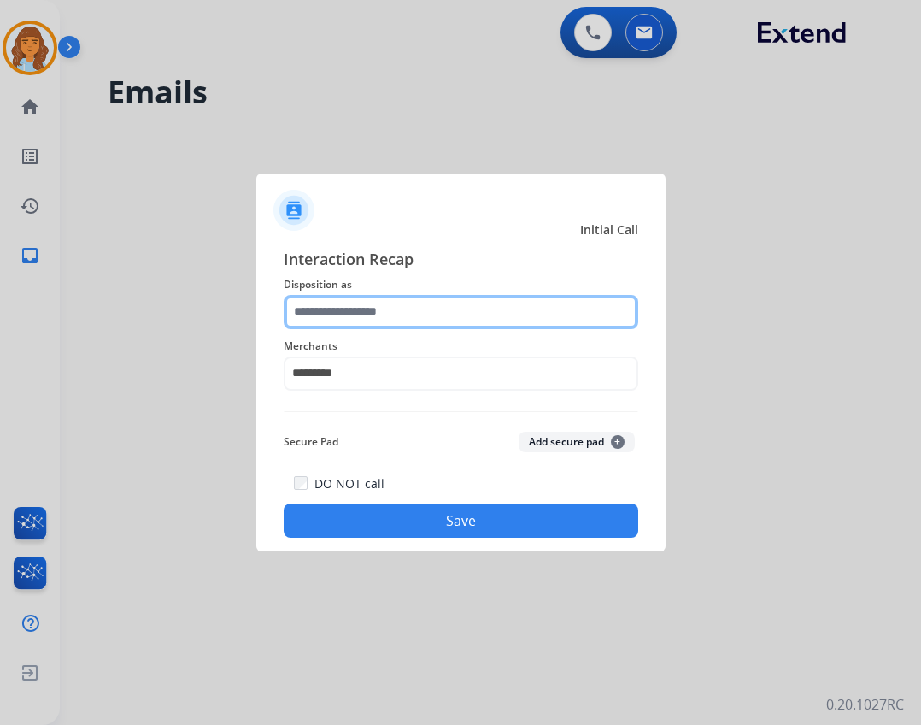
click at [378, 324] on input "text" at bounding box center [461, 312] width 355 height 34
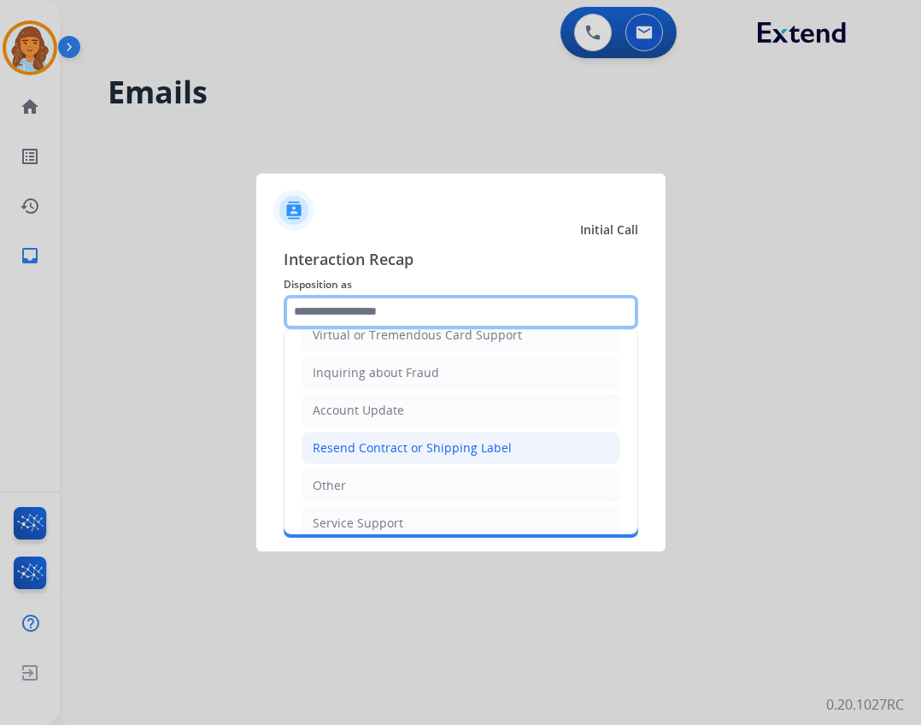
scroll to position [267, 0]
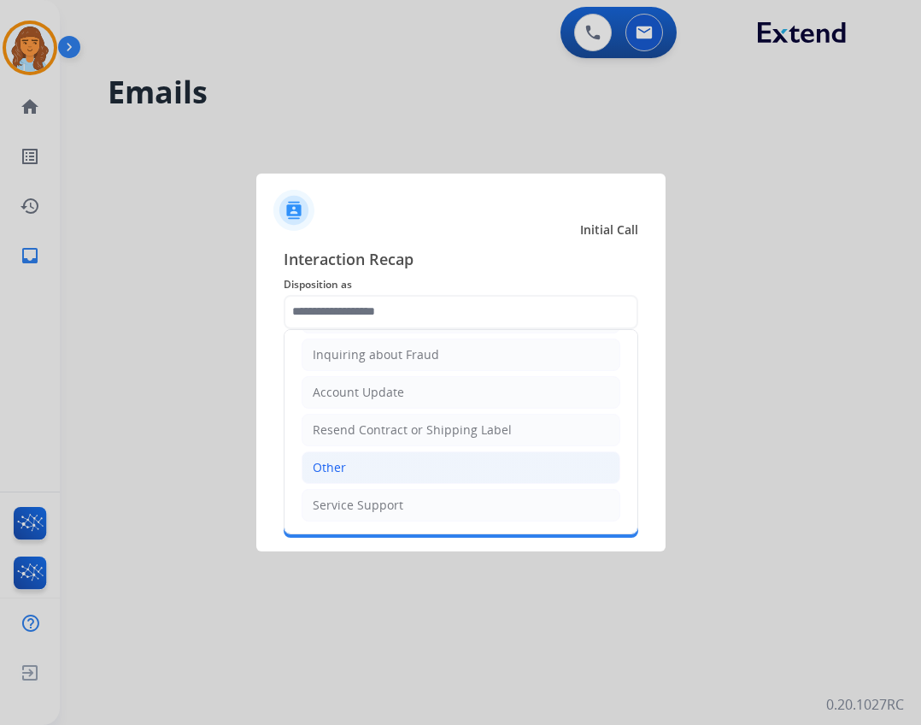
click at [358, 478] on li "Other" at bounding box center [461, 467] width 319 height 32
type input "*****"
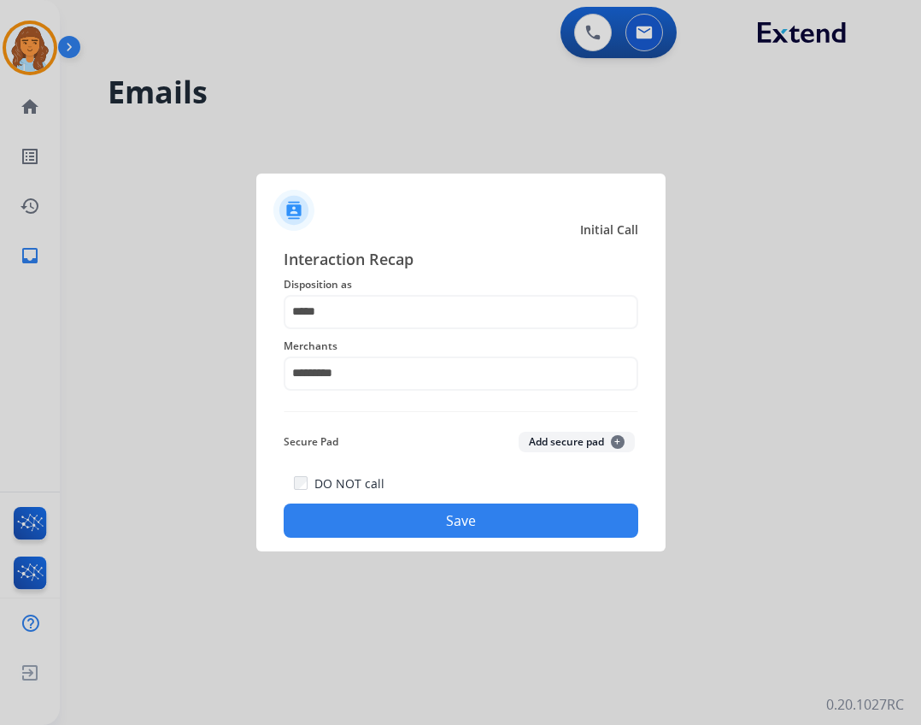
click at [393, 519] on button "Save" at bounding box center [461, 520] width 355 height 34
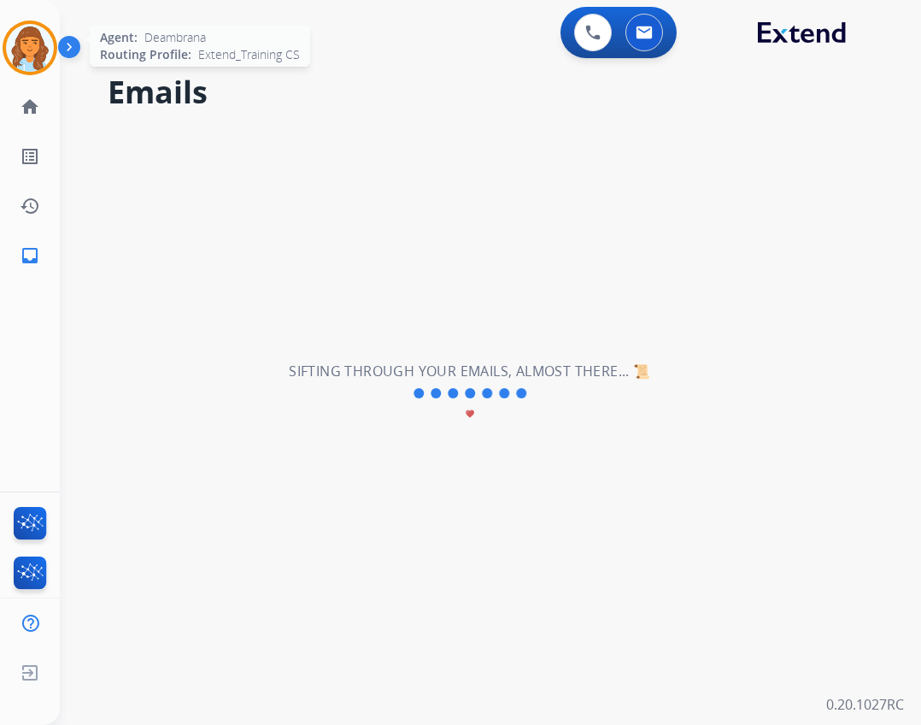
click at [47, 30] on div at bounding box center [30, 48] width 55 height 55
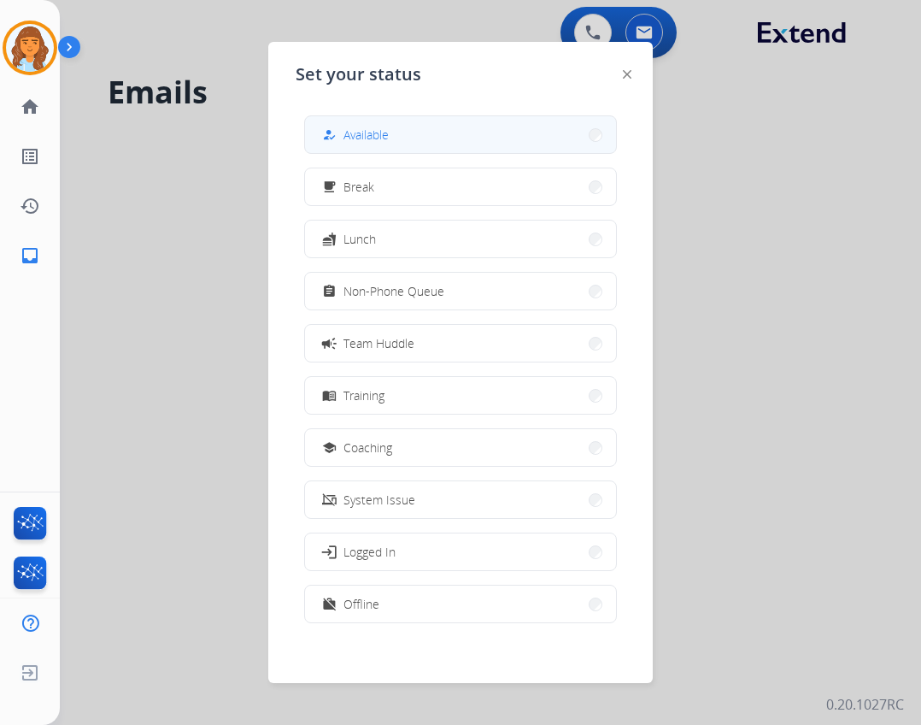
click at [373, 141] on span "Available" at bounding box center [366, 135] width 45 height 18
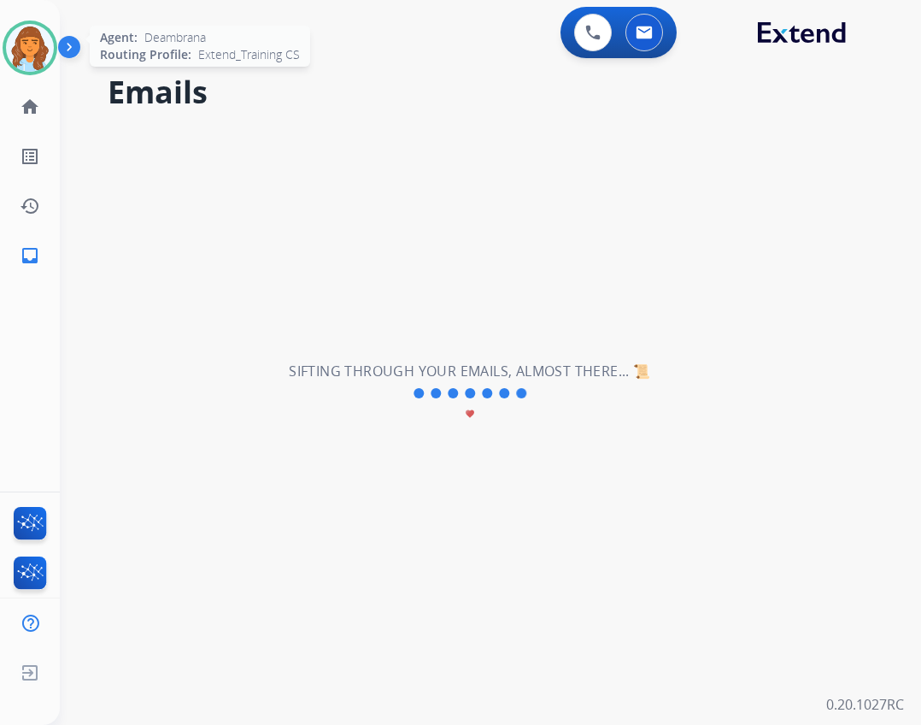
click at [25, 66] on img at bounding box center [30, 48] width 48 height 48
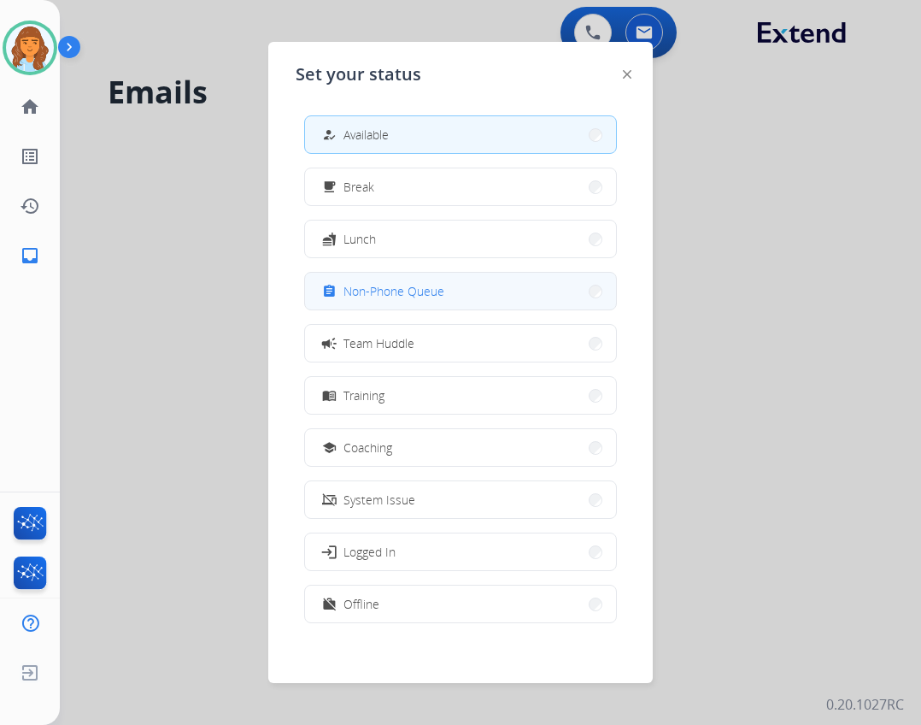
click at [361, 280] on button "assignment Non-Phone Queue" at bounding box center [460, 291] width 311 height 37
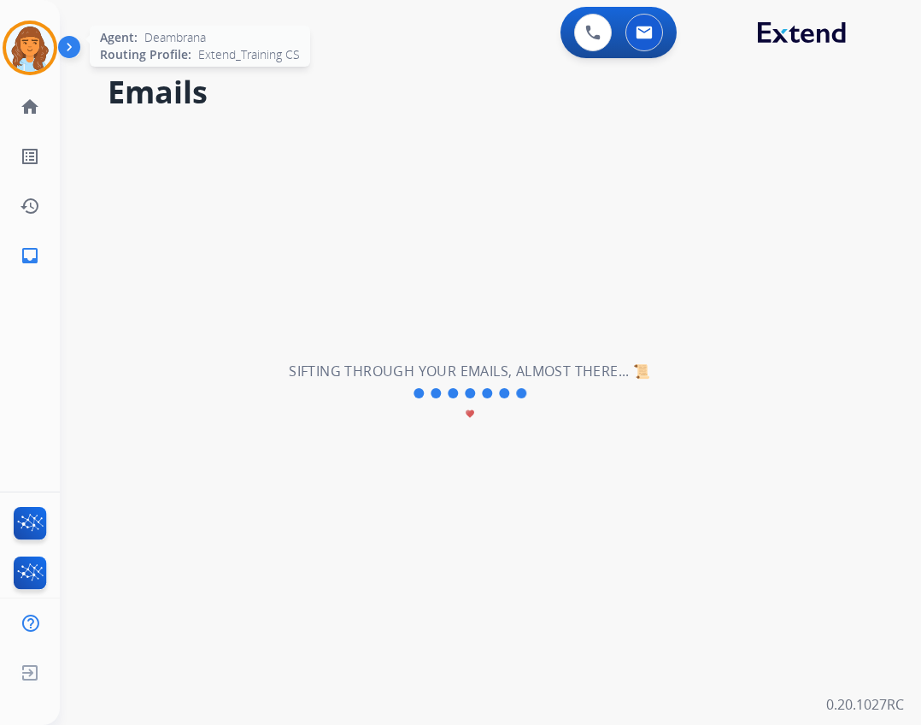
click at [46, 68] on div at bounding box center [30, 48] width 55 height 55
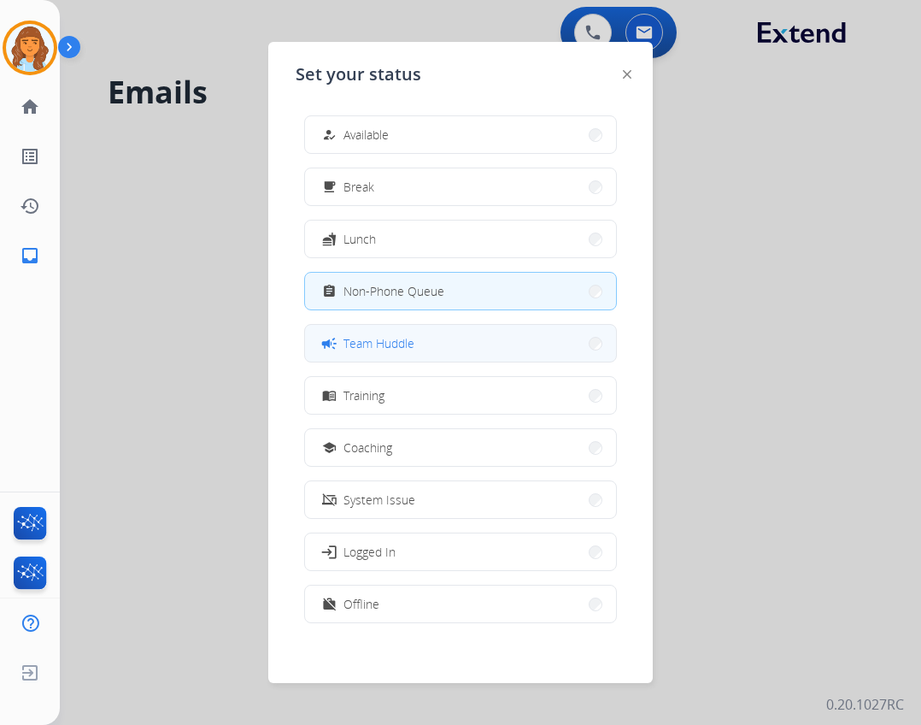
click at [371, 357] on button "campaign Team Huddle" at bounding box center [460, 343] width 311 height 37
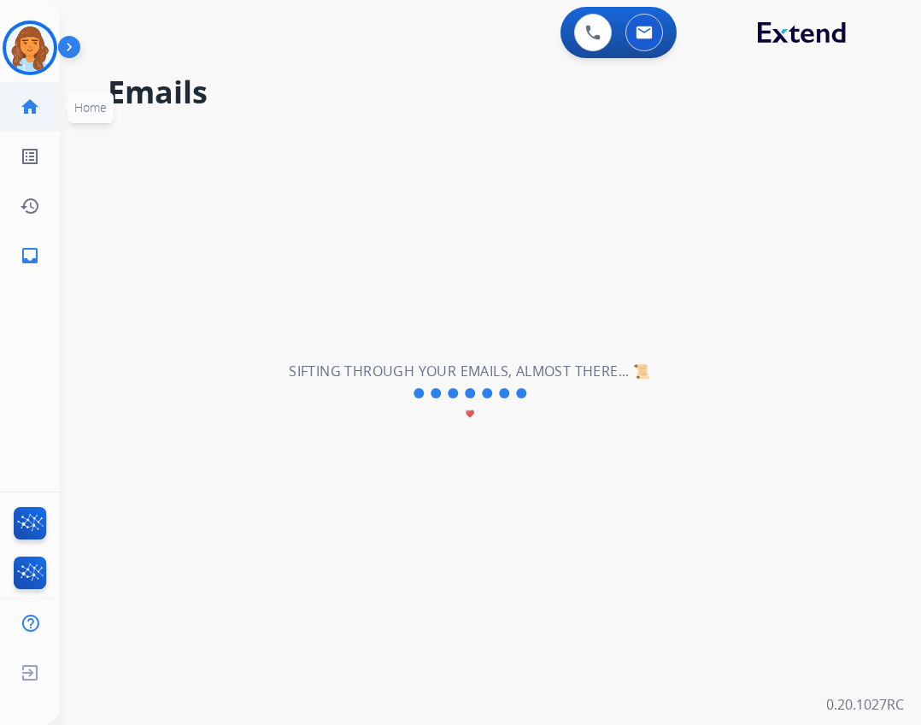
click at [25, 114] on mat-icon "home" at bounding box center [30, 107] width 21 height 21
